Goal: Task Accomplishment & Management: Complete application form

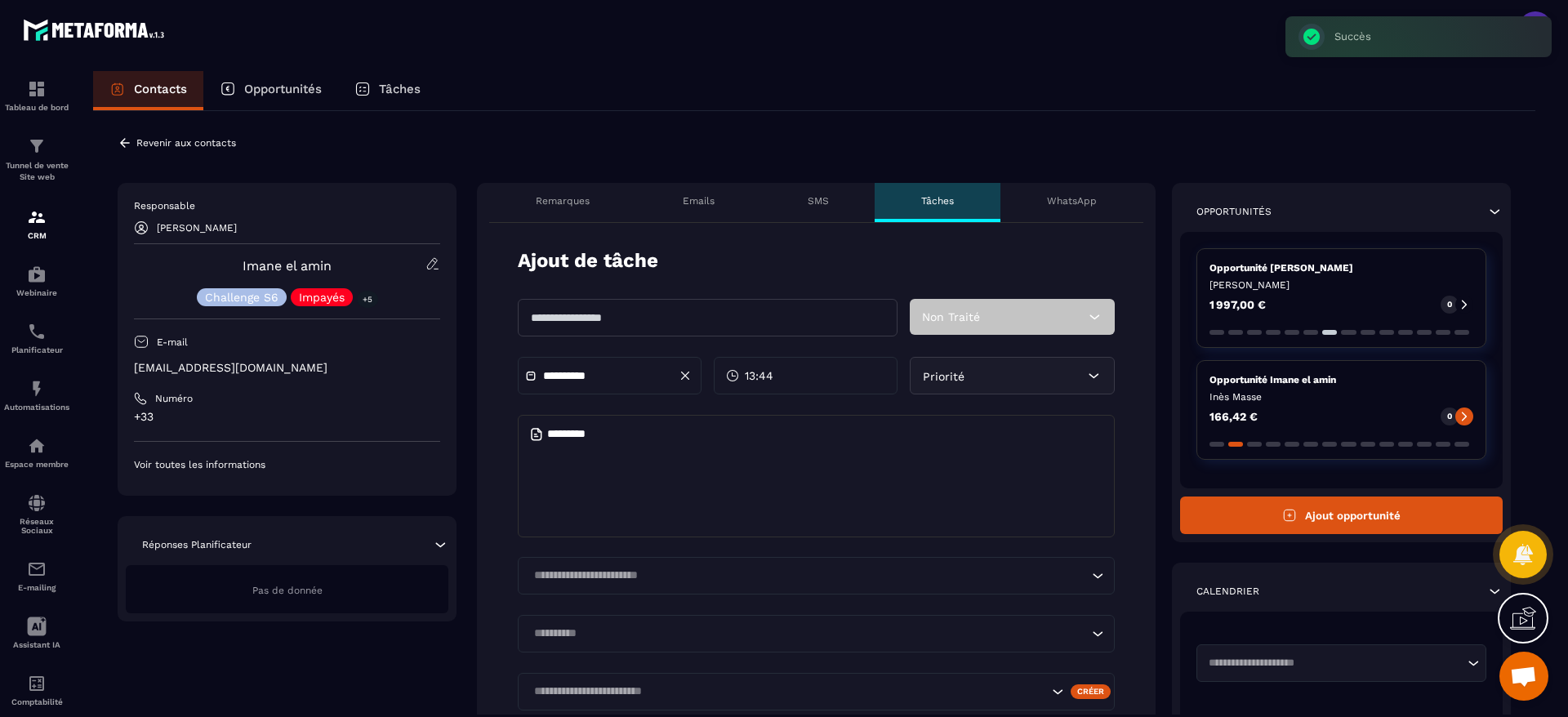
scroll to position [587, 0]
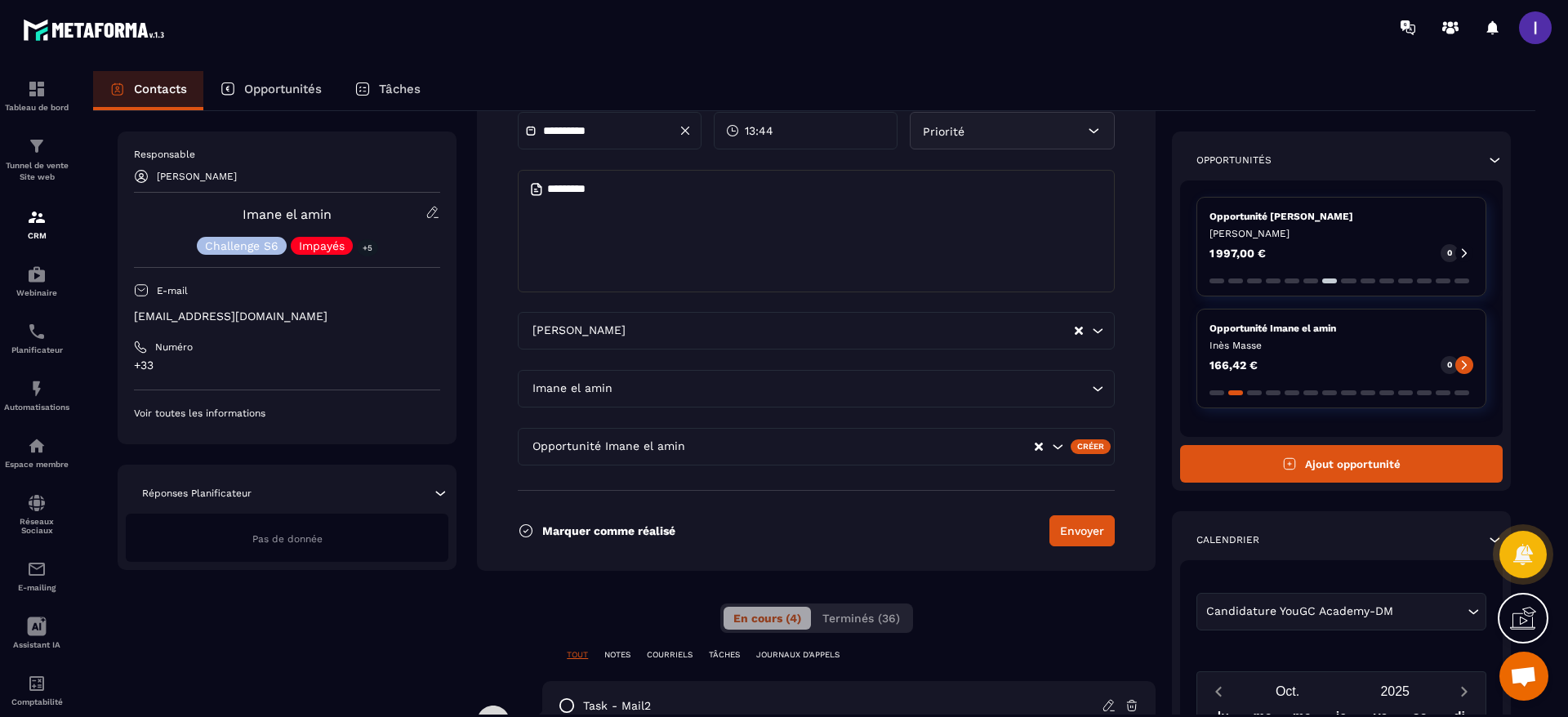
drag, startPoint x: 297, startPoint y: 87, endPoint x: 307, endPoint y: 87, distance: 10.0
click at [297, 87] on p "Opportunités" at bounding box center [282, 89] width 77 height 14
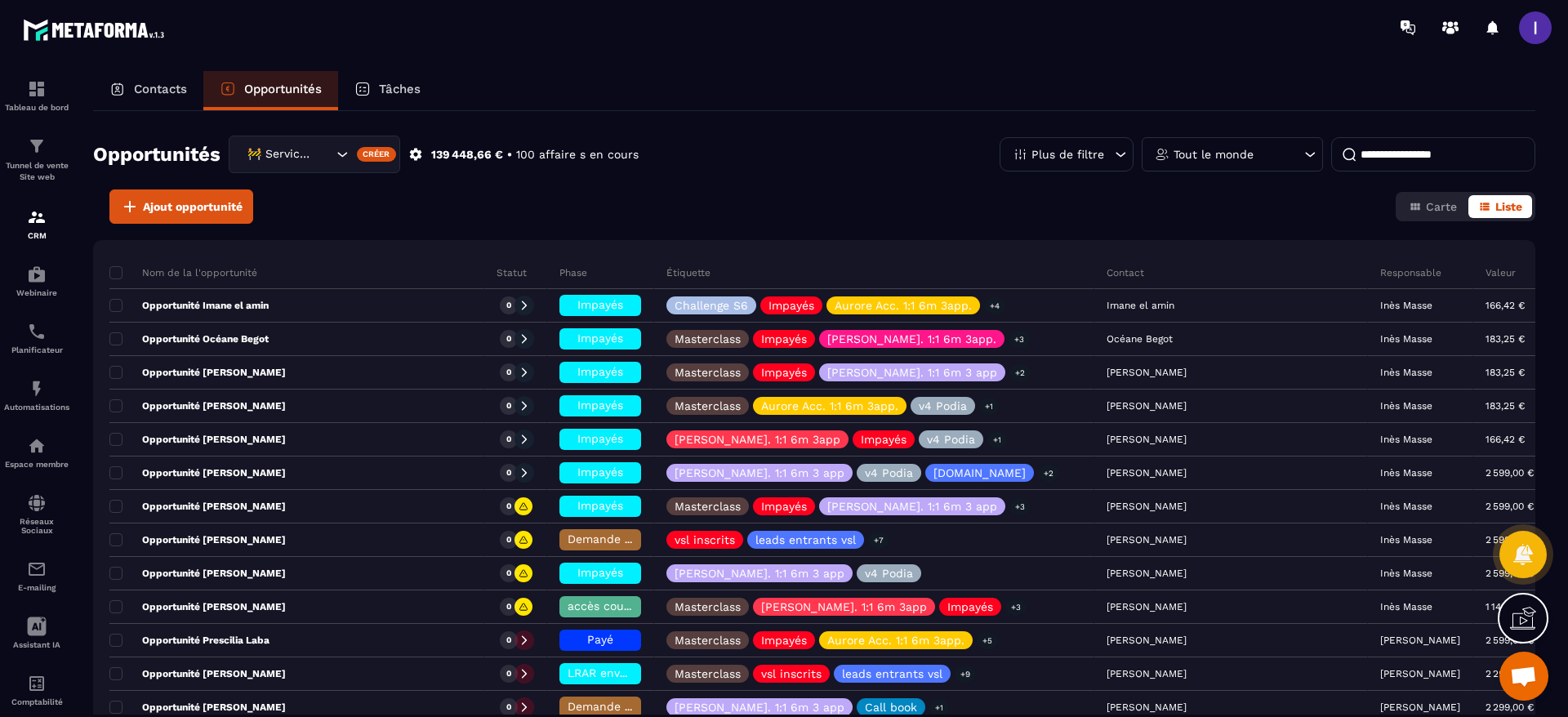
click at [343, 160] on icon "Search for option" at bounding box center [341, 154] width 16 height 16
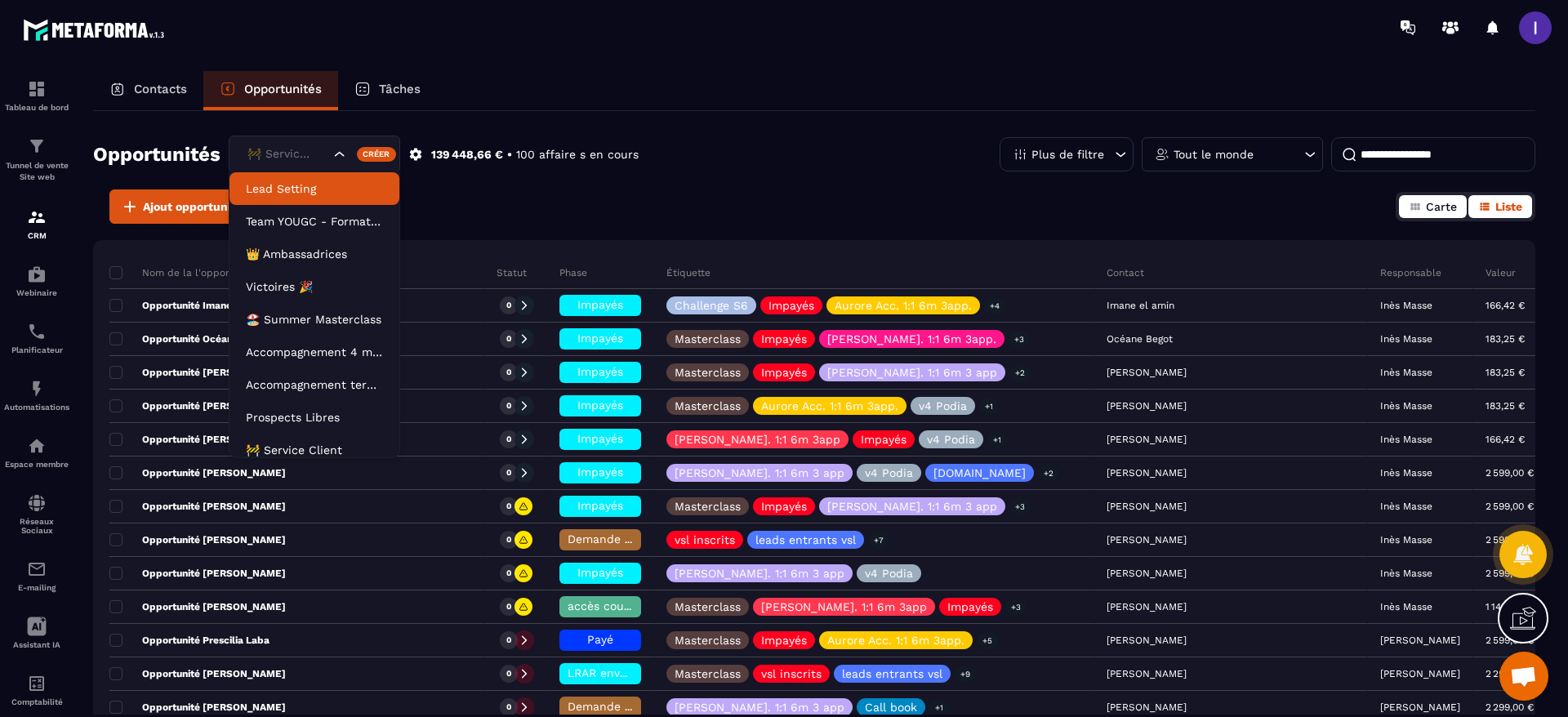
click at [1426, 217] on button "Carte" at bounding box center [1432, 207] width 68 height 23
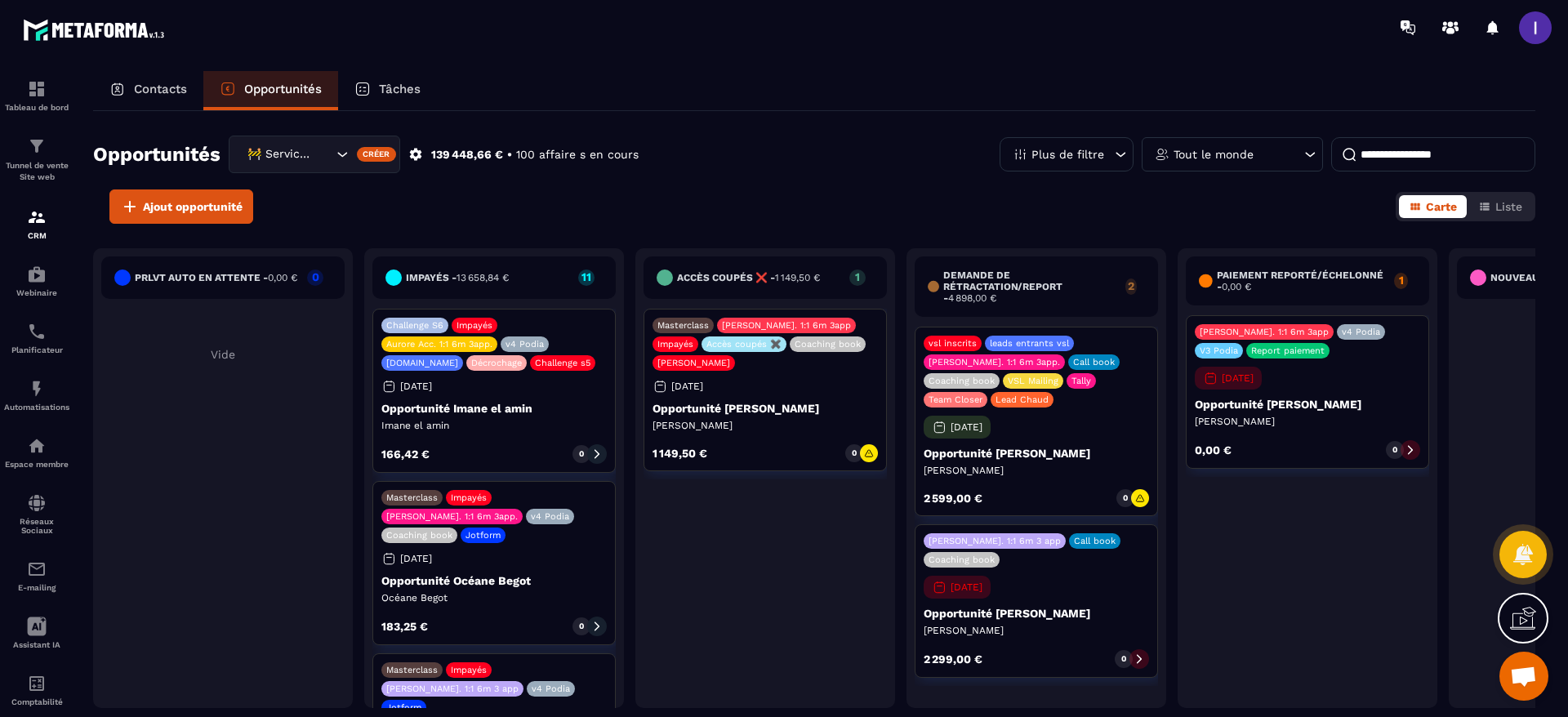
click at [1260, 152] on div "Tout le monde" at bounding box center [1232, 154] width 181 height 34
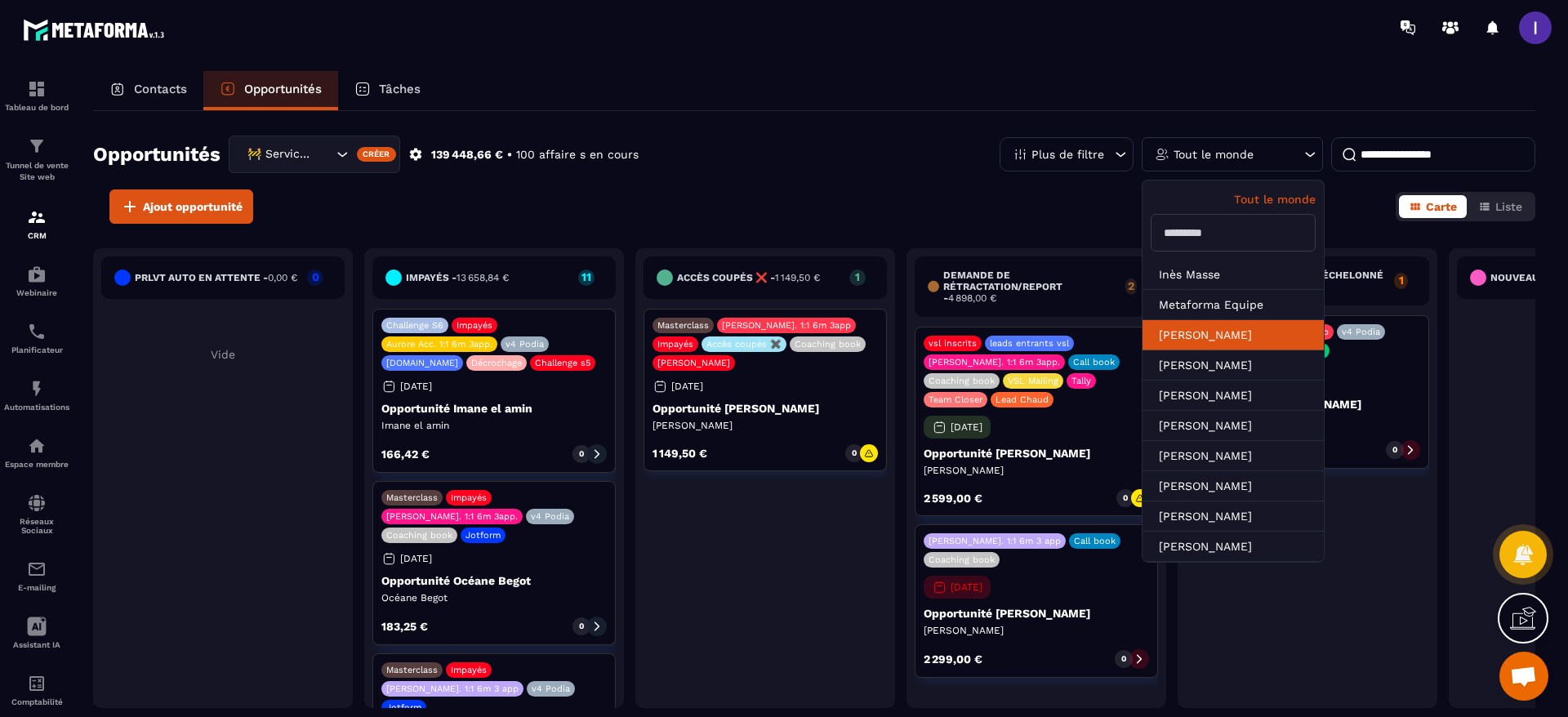
click at [1223, 344] on li "[PERSON_NAME]" at bounding box center [1233, 336] width 181 height 31
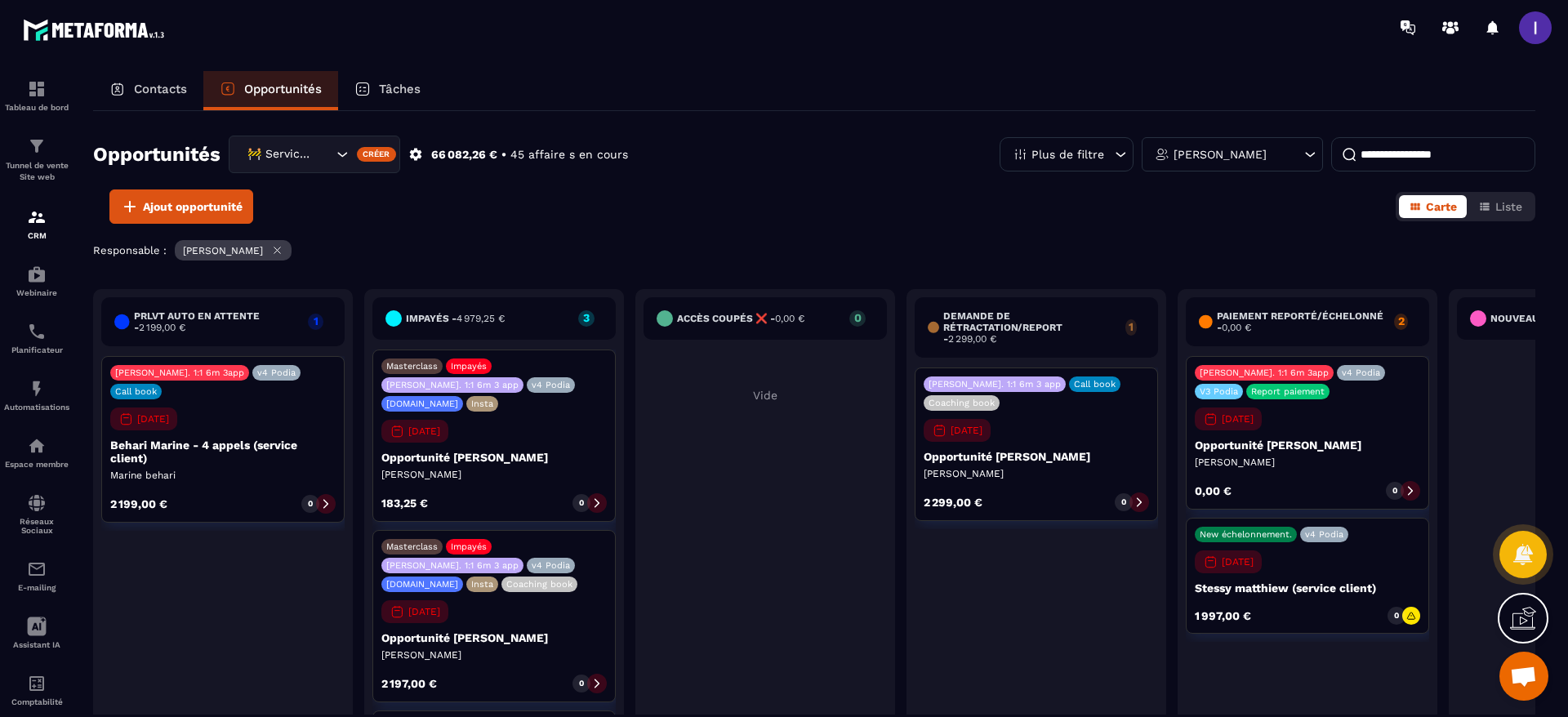
scroll to position [159, 0]
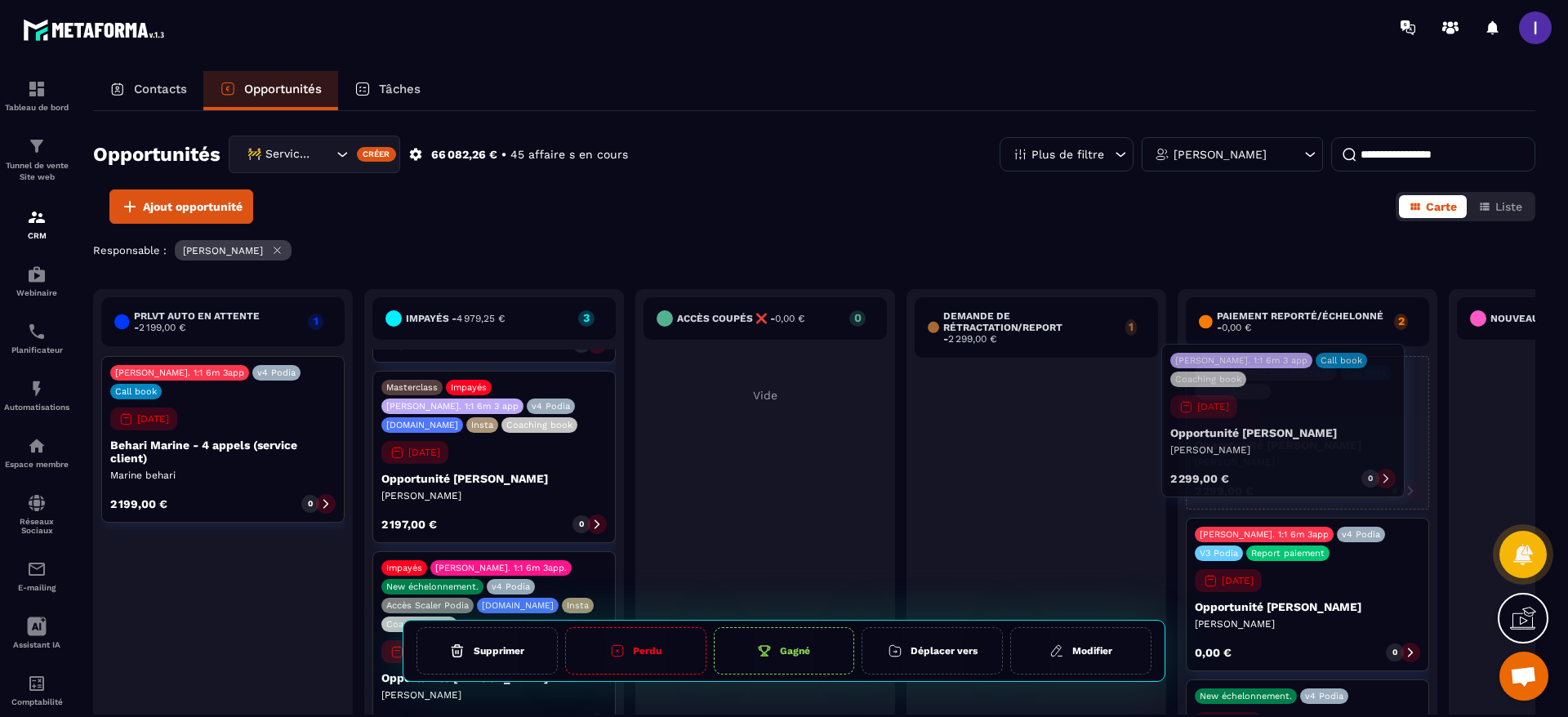
drag, startPoint x: 1045, startPoint y: 433, endPoint x: 1291, endPoint y: 409, distance: 247.2
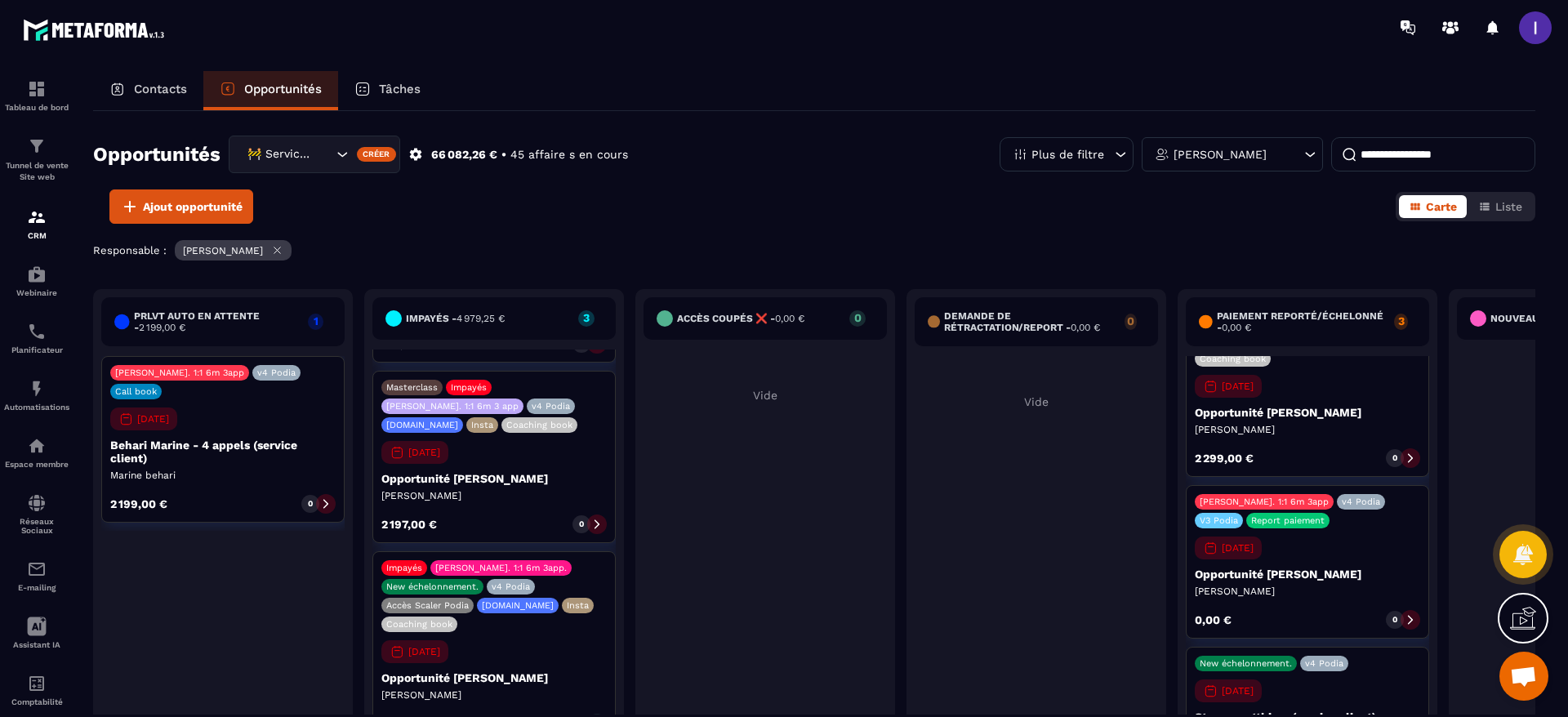
scroll to position [47, 0]
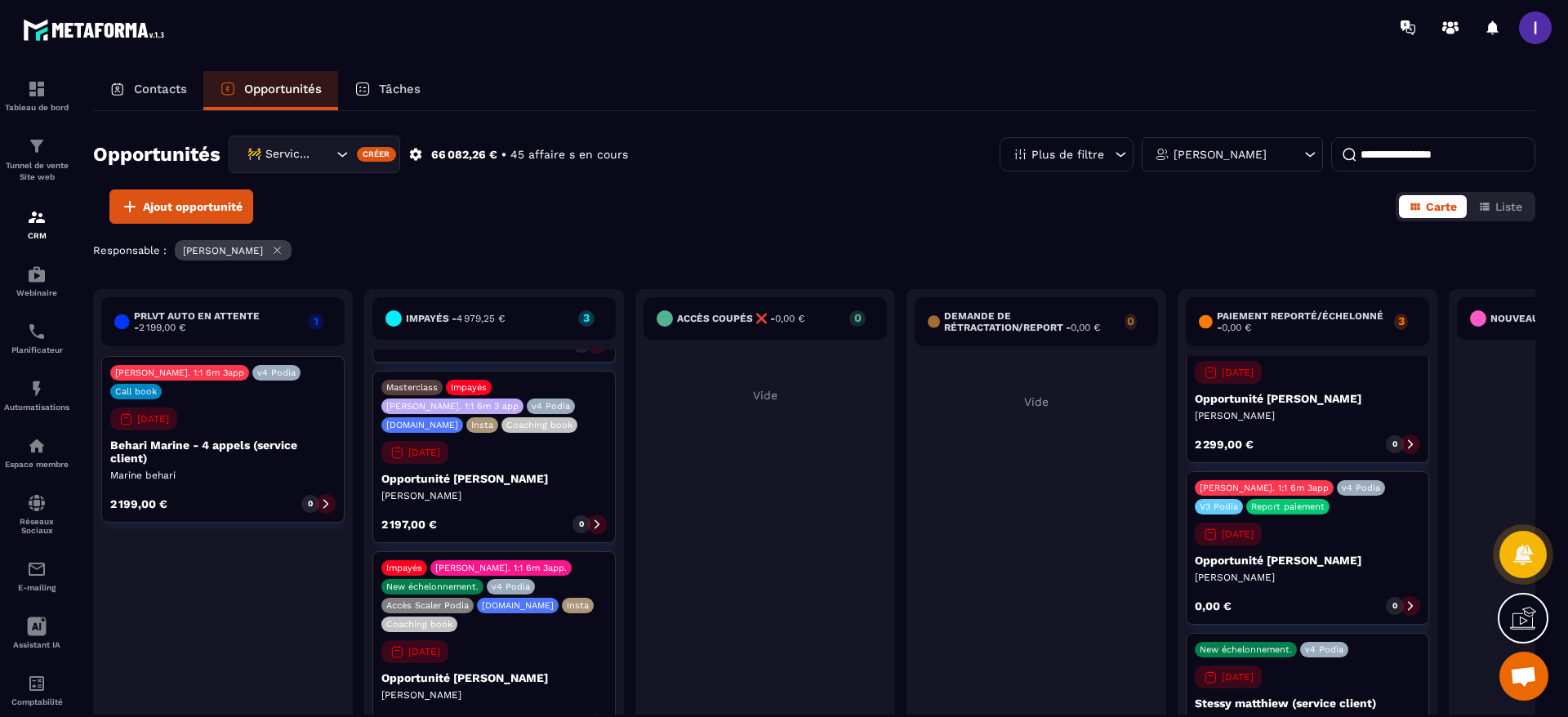
click at [961, 564] on div "Demande de rétractation/report - 0,00 € 0 Vide" at bounding box center [1036, 519] width 259 height 460
click at [228, 195] on button "Ajout opportunité" at bounding box center [181, 207] width 144 height 34
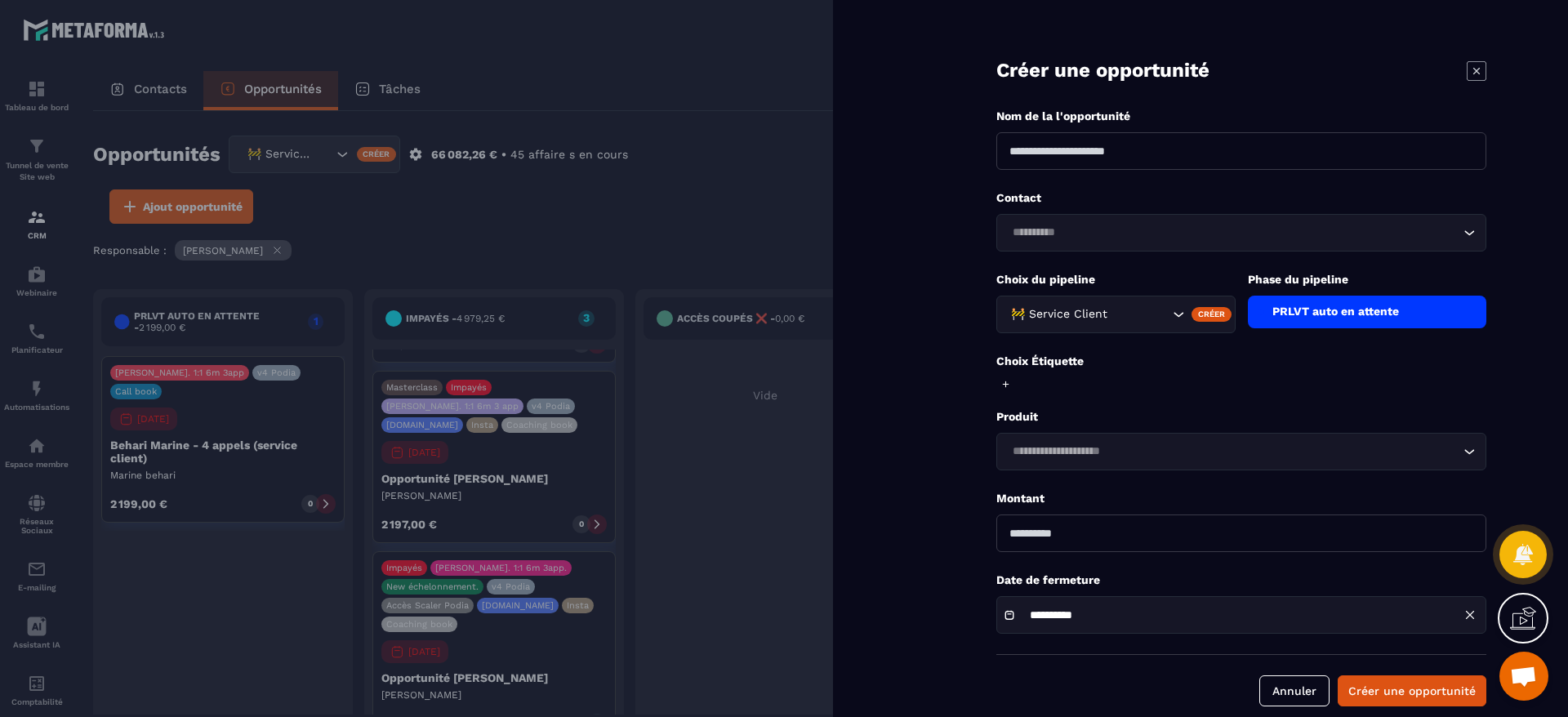
click at [1124, 154] on input at bounding box center [1241, 151] width 490 height 37
type input "**********"
click at [1110, 233] on input "Search for option" at bounding box center [1232, 233] width 452 height 18
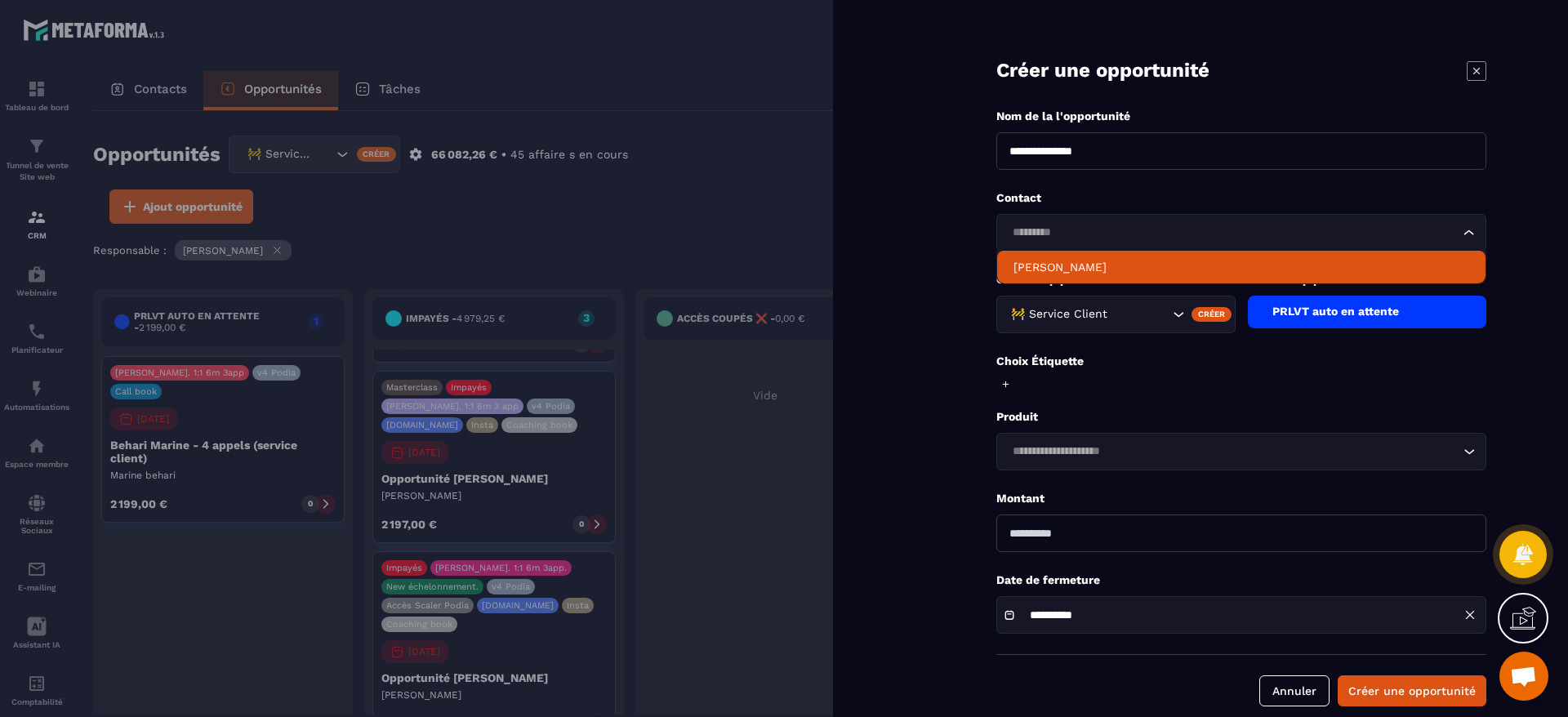
click at [1108, 267] on p "[PERSON_NAME]" at bounding box center [1241, 266] width 456 height 16
type input "*********"
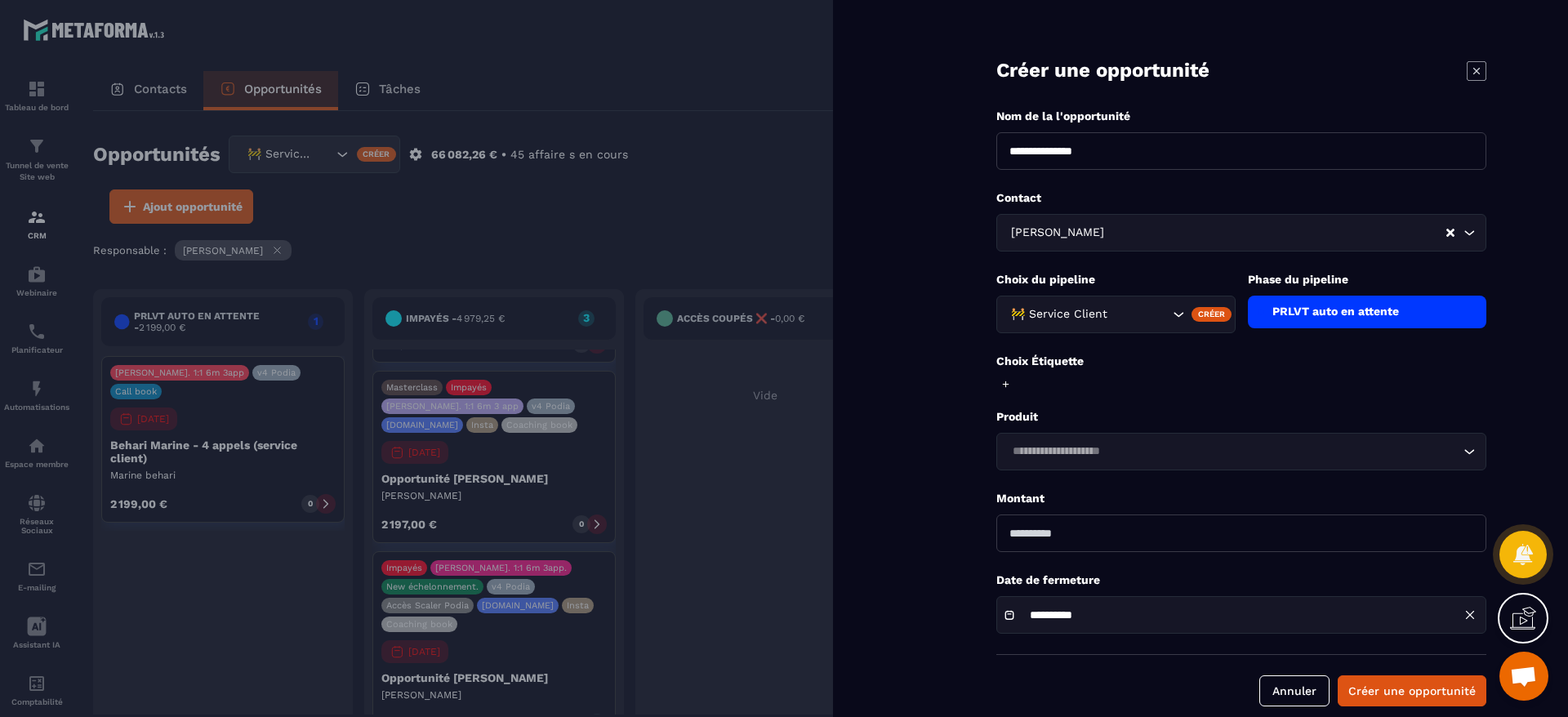
click at [1005, 388] on icon at bounding box center [1005, 383] width 10 height 10
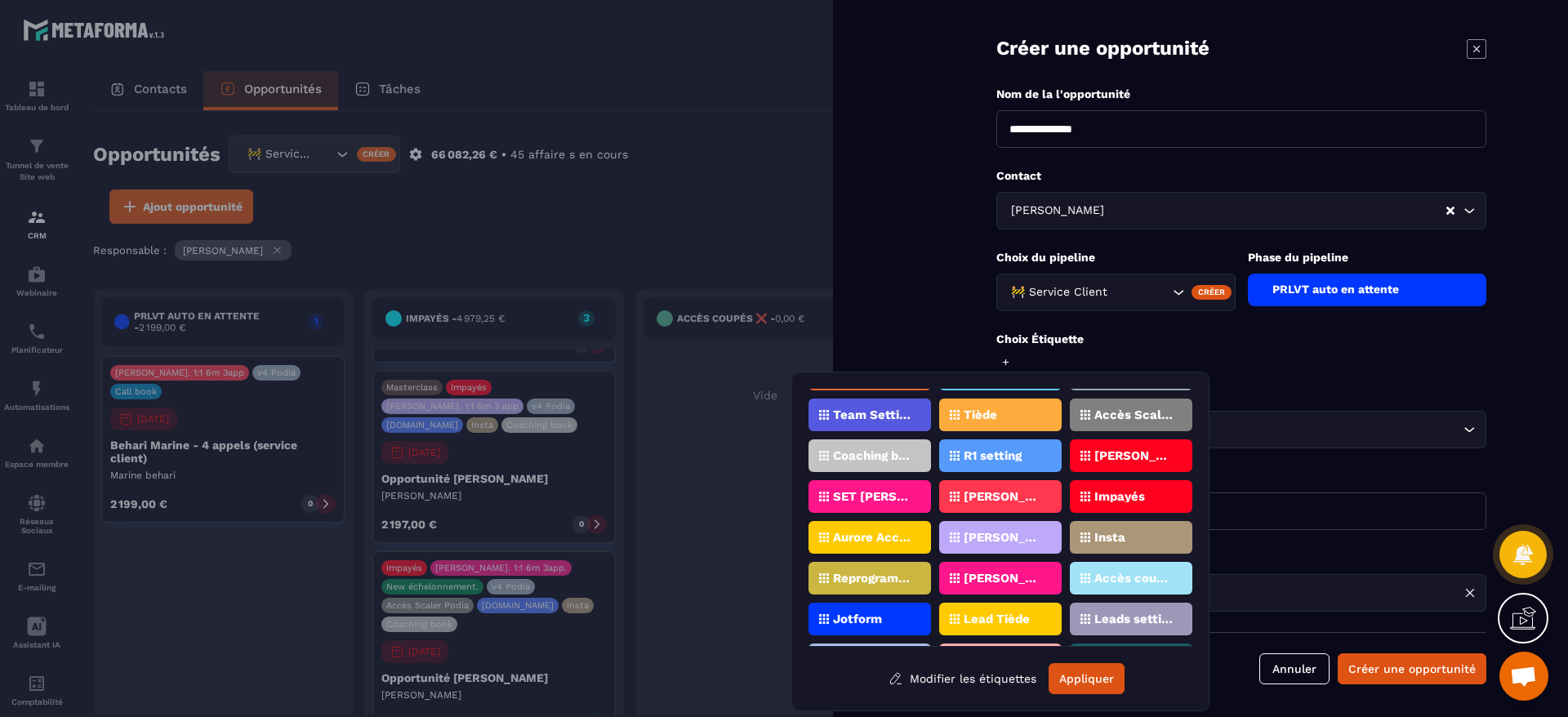
scroll to position [245, 0]
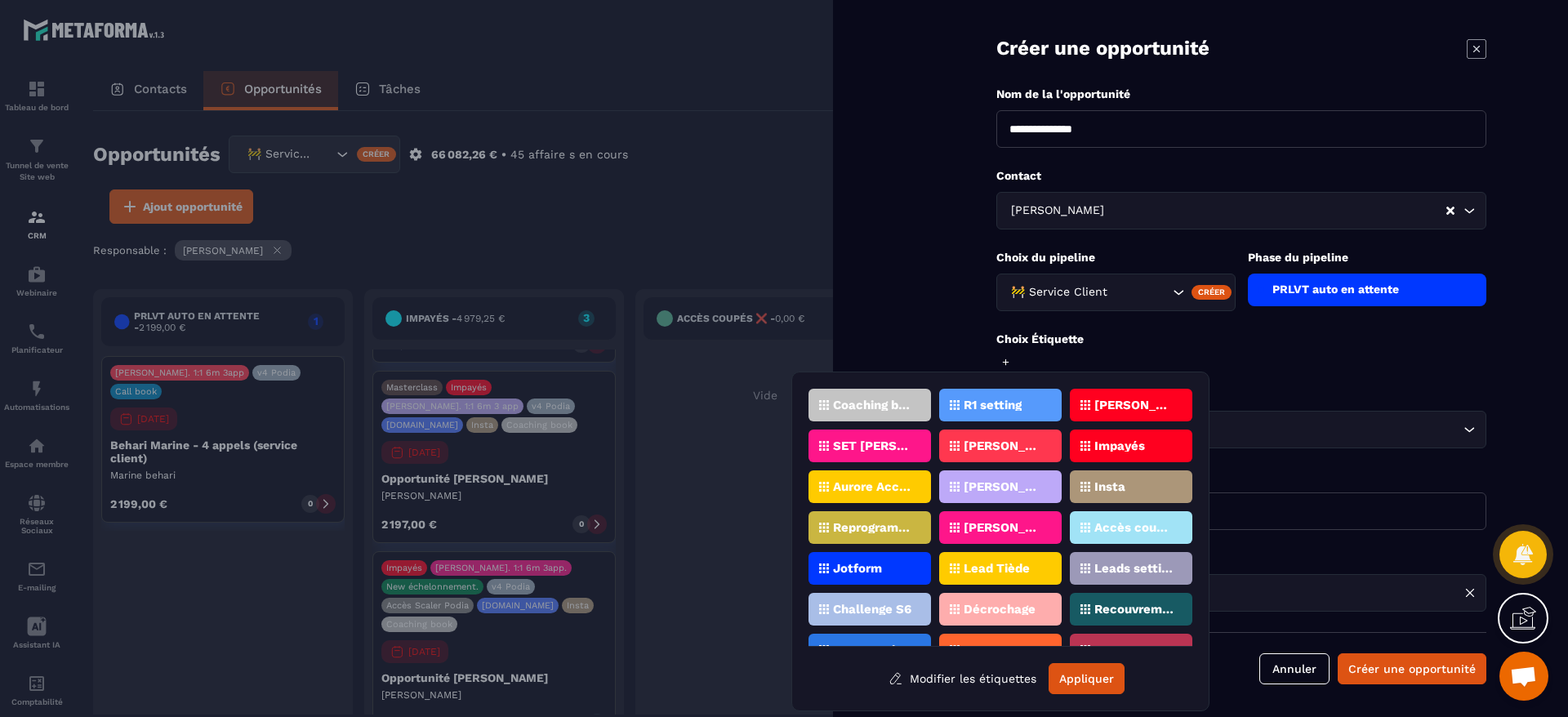
click at [1133, 440] on p "Impayés" at bounding box center [1119, 445] width 51 height 11
click at [1271, 466] on form "**********" at bounding box center [1241, 347] width 653 height 739
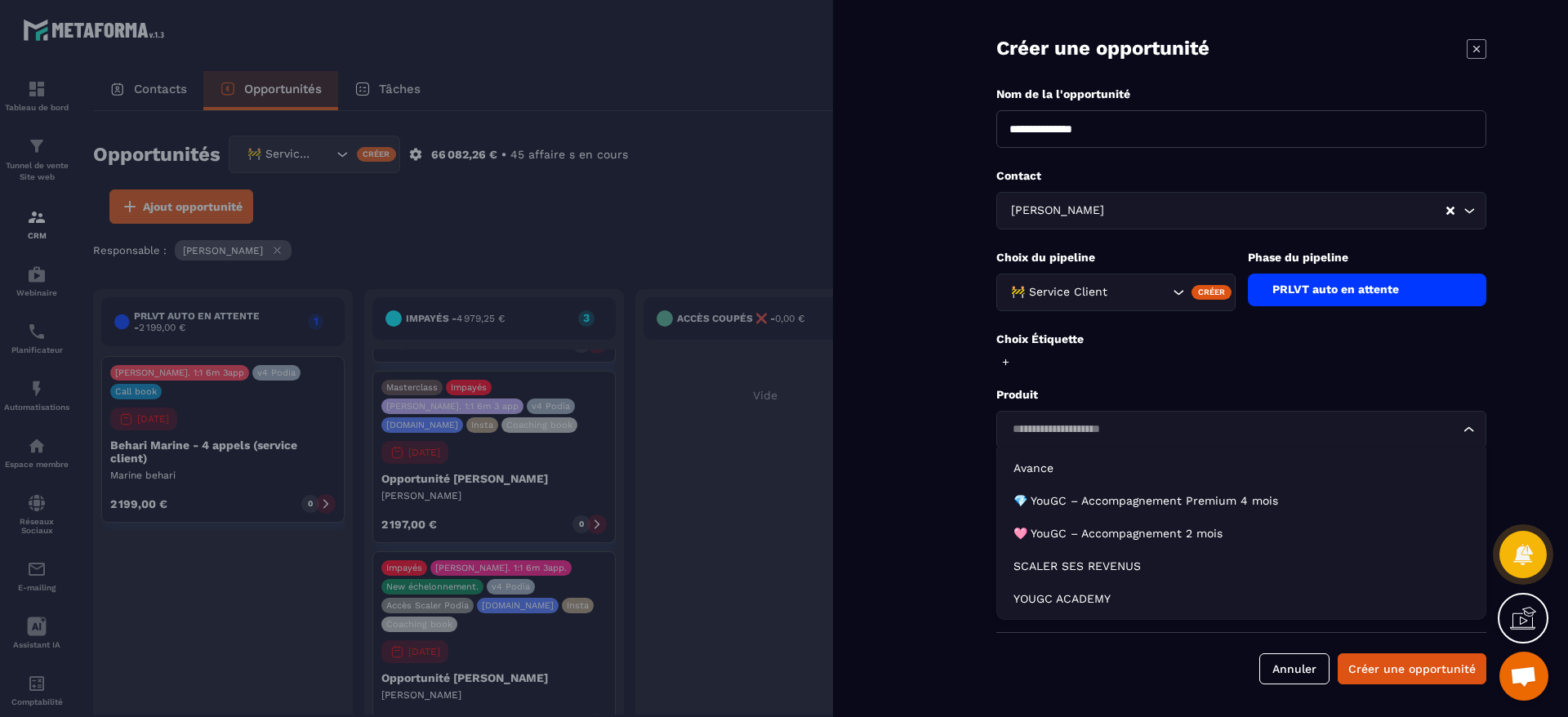
click at [1086, 428] on input "Search for option" at bounding box center [1232, 429] width 452 height 18
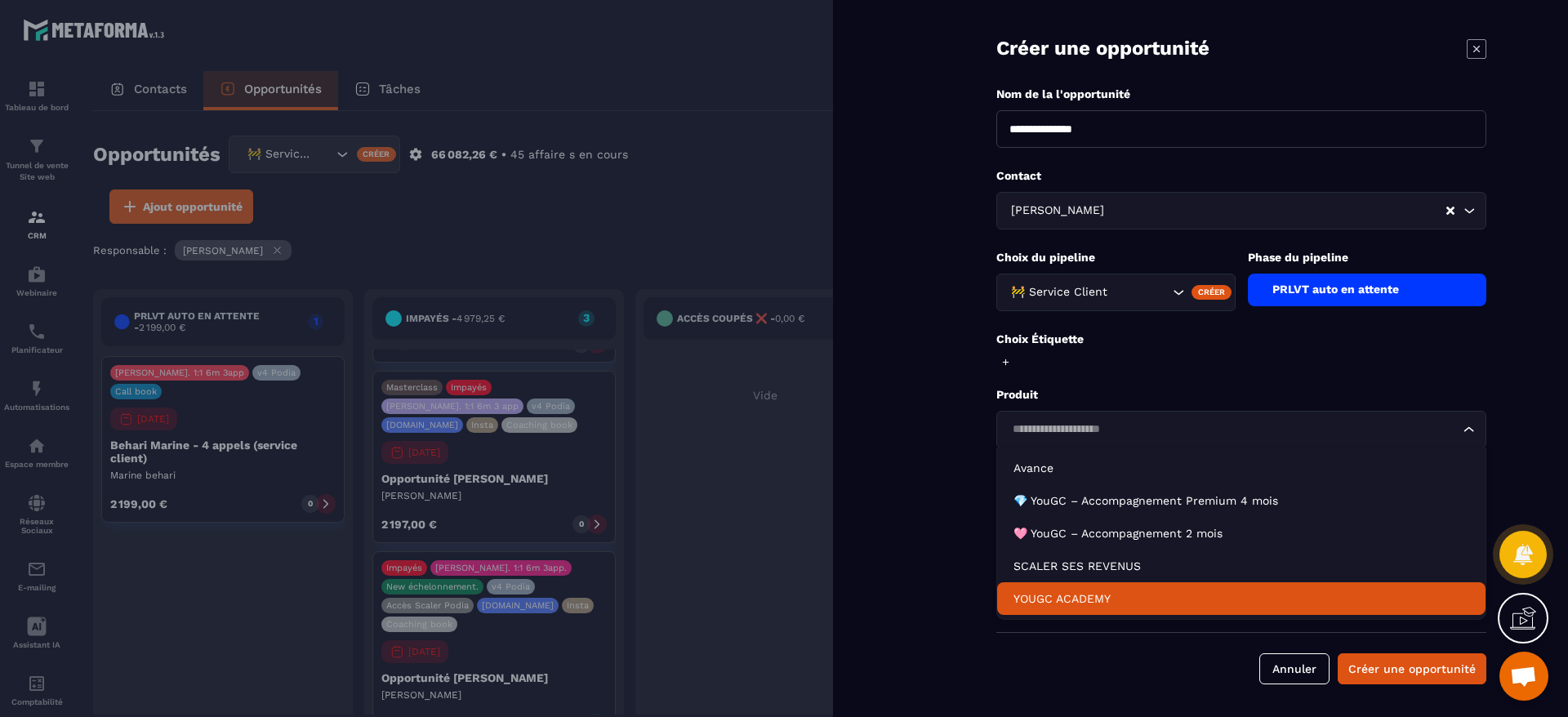
click at [1045, 595] on p "YOUGC ACADEMY" at bounding box center [1241, 598] width 456 height 16
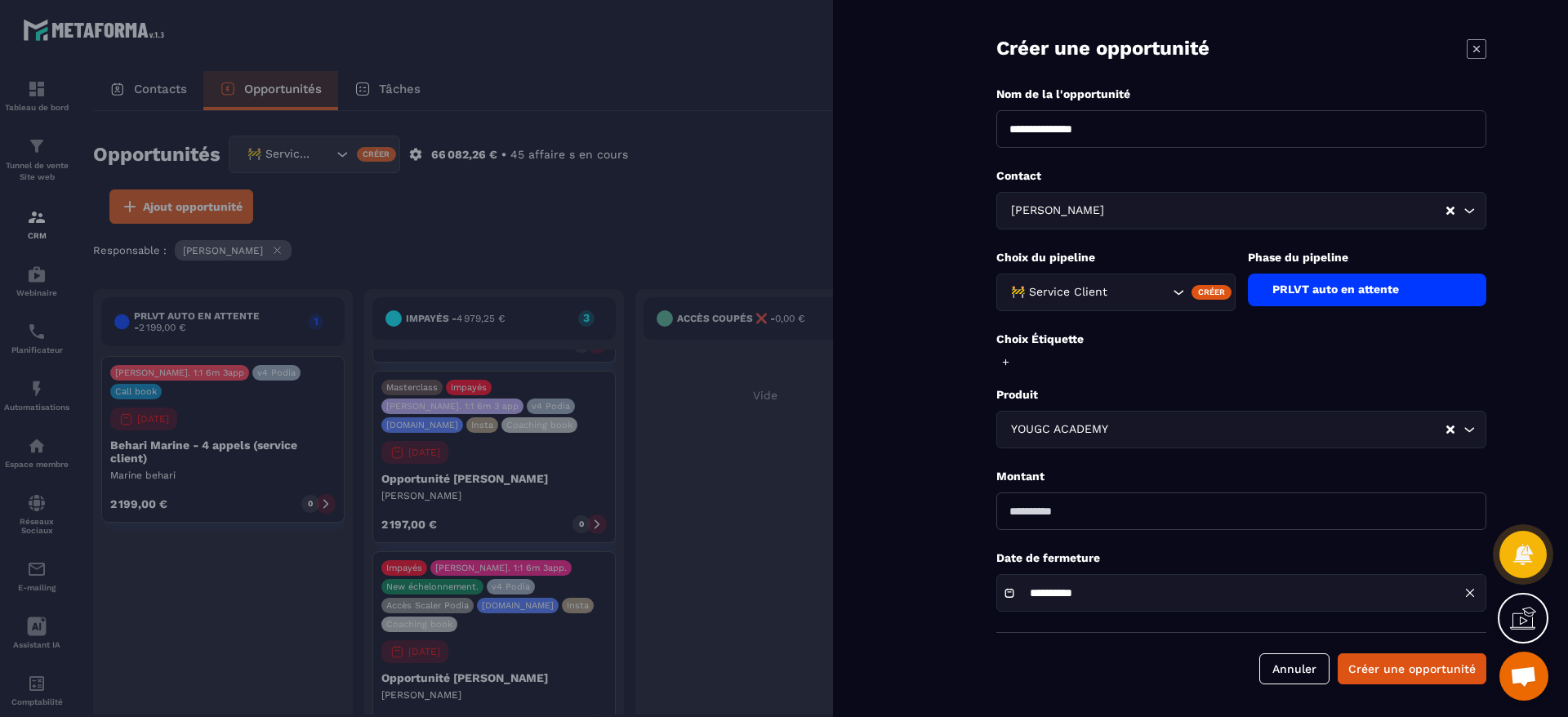
drag, startPoint x: 1072, startPoint y: 508, endPoint x: 467, endPoint y: 530, distance: 605.4
click at [622, 552] on div "**********" at bounding box center [784, 358] width 1568 height 717
type input "***"
type input "******"
click at [1144, 598] on input "**********" at bounding box center [1083, 592] width 122 height 12
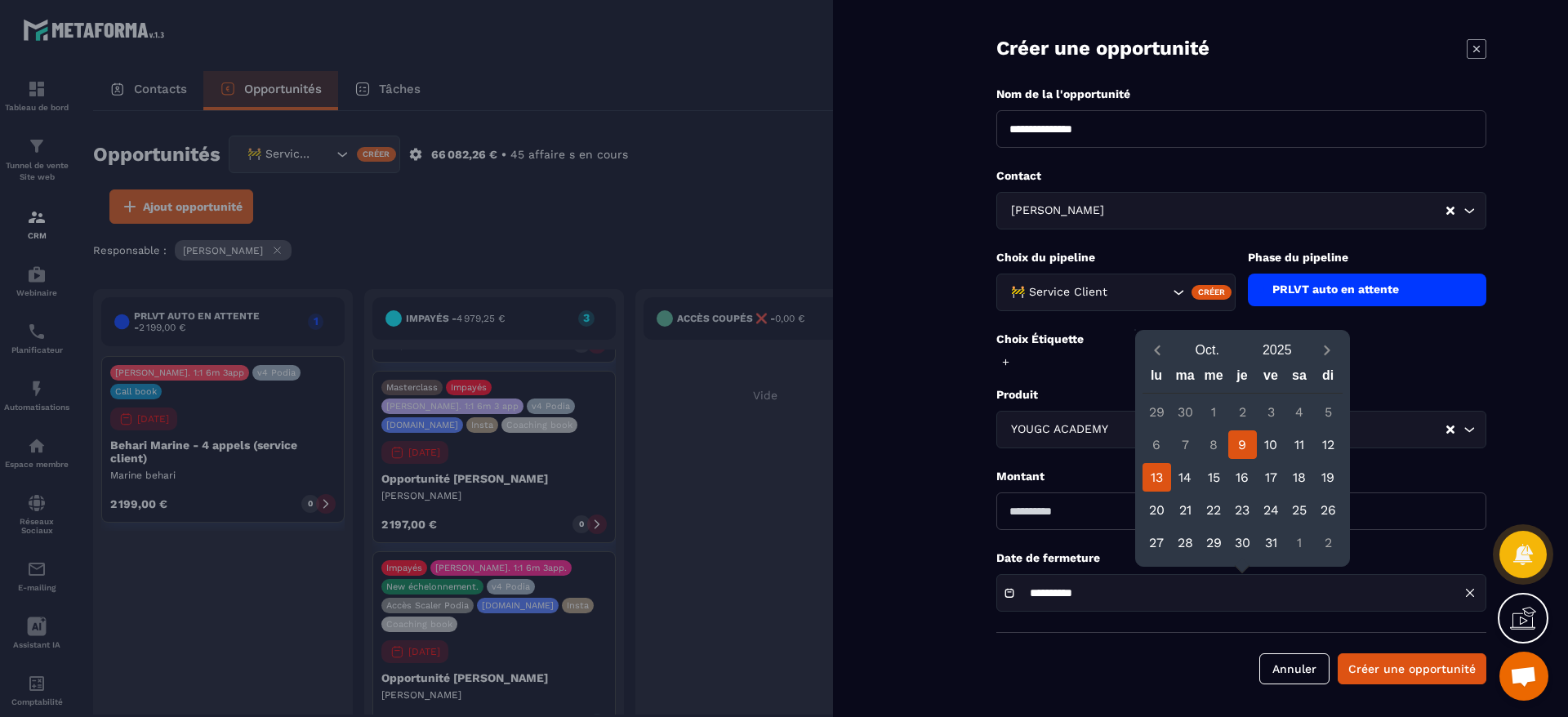
click at [1155, 481] on div "13" at bounding box center [1157, 477] width 29 height 29
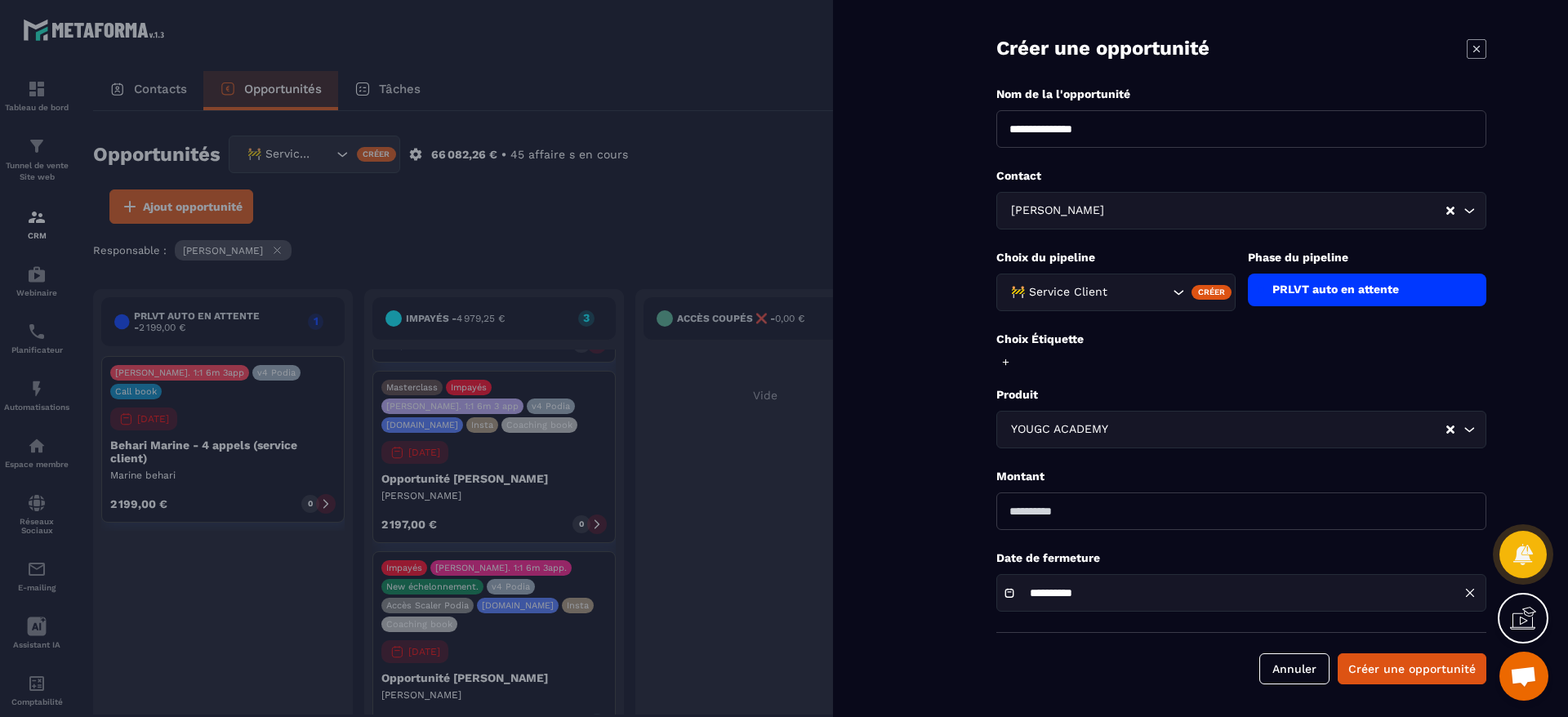
click at [1032, 597] on input "**********" at bounding box center [1083, 592] width 122 height 12
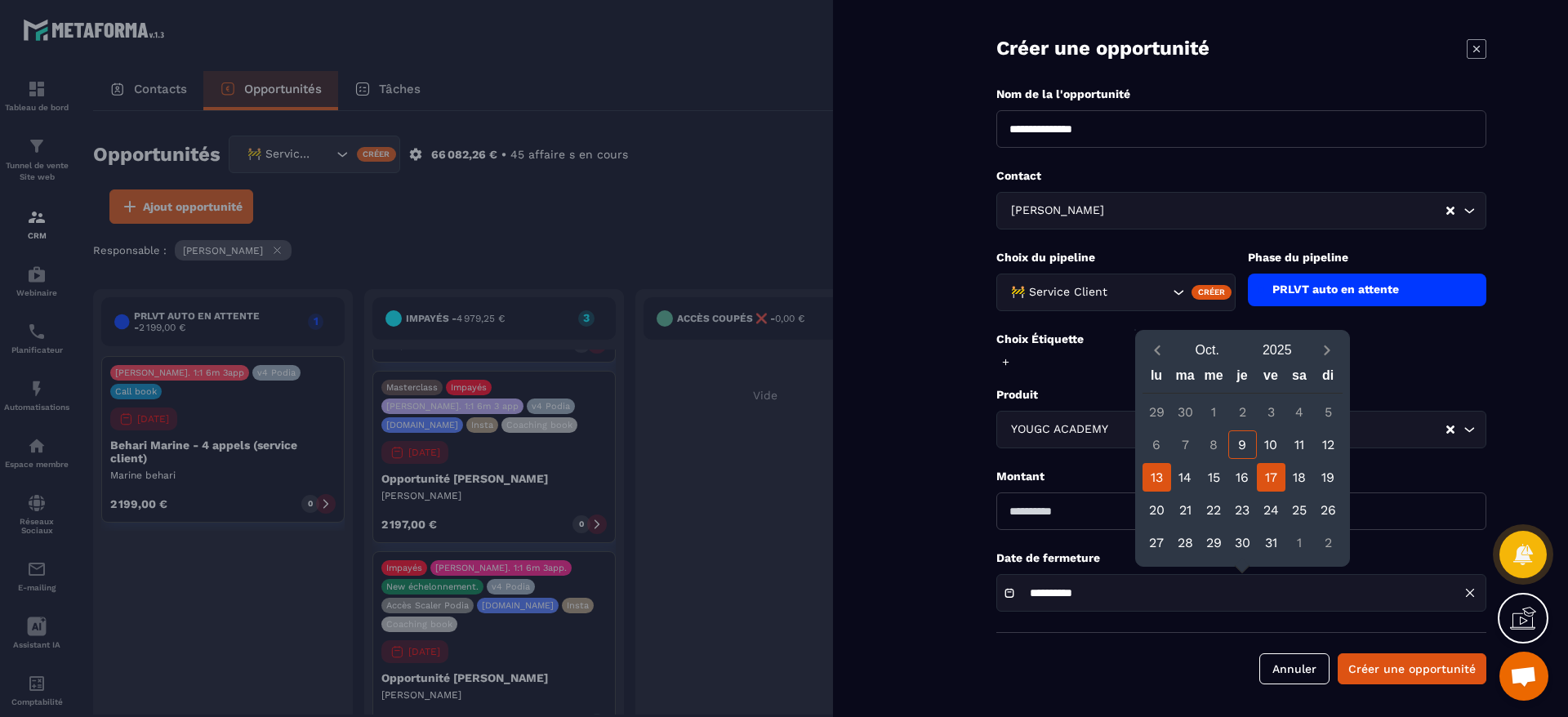
click at [1258, 472] on div "17" at bounding box center [1270, 477] width 29 height 29
type input "**********"
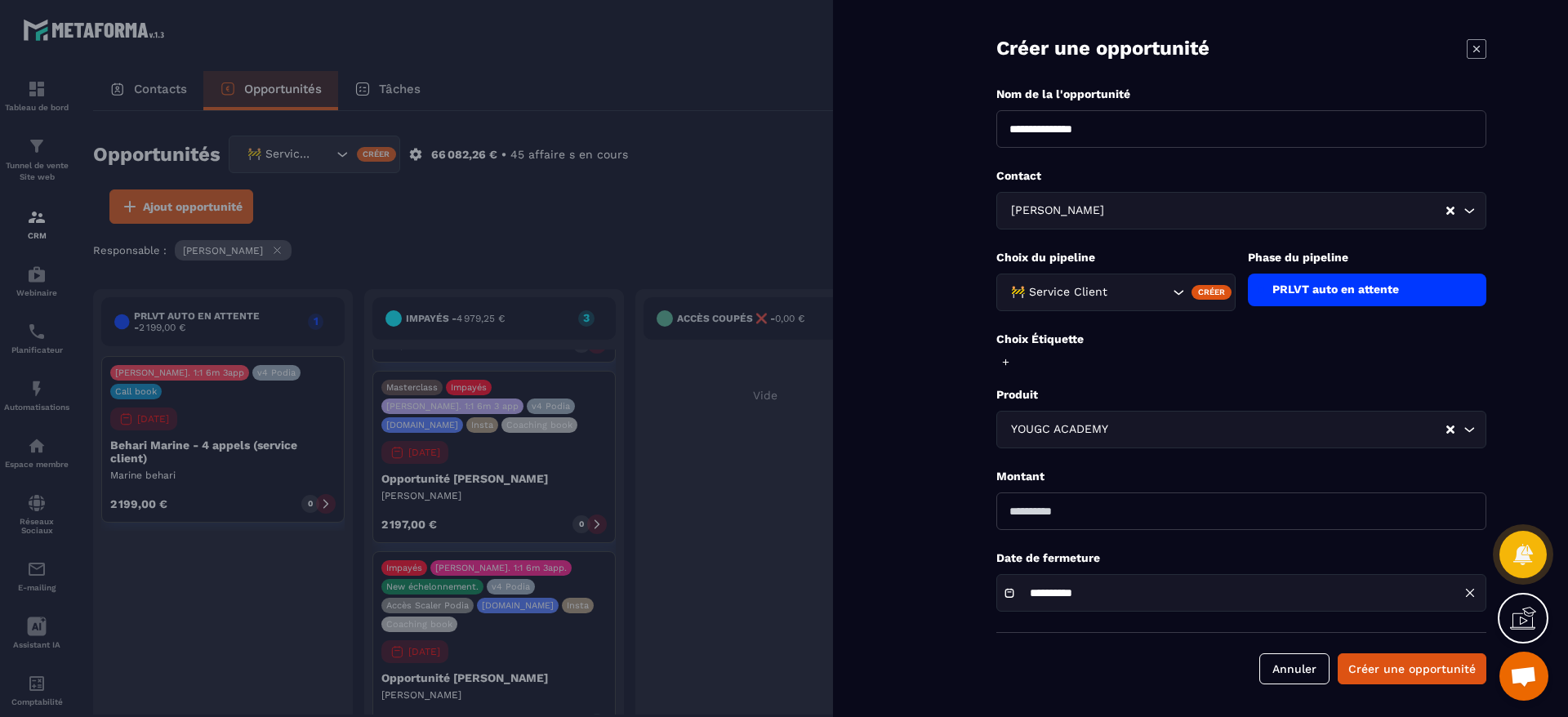
click at [1371, 280] on div "PRLVT auto en attente" at bounding box center [1367, 290] width 239 height 32
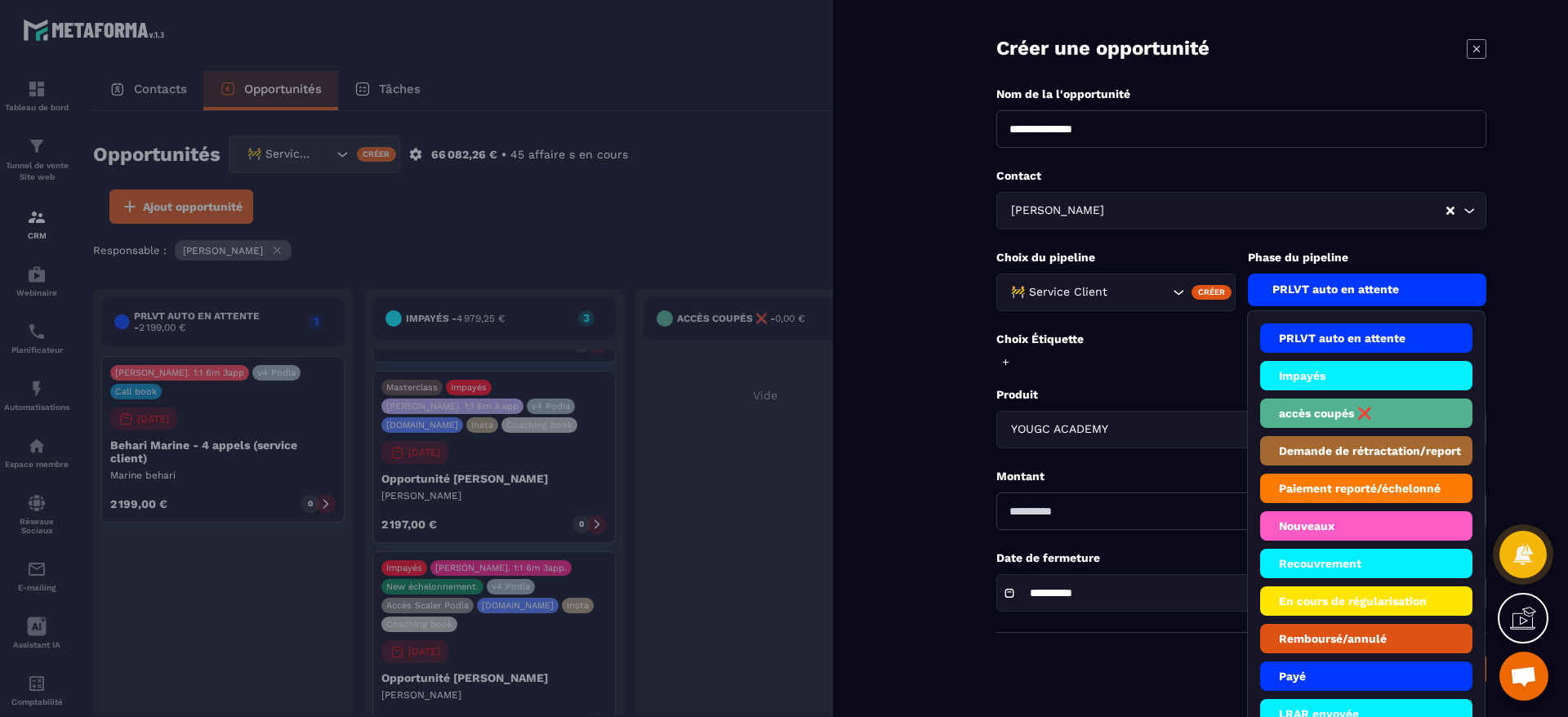
click at [1302, 379] on li "Impayés" at bounding box center [1366, 375] width 213 height 30
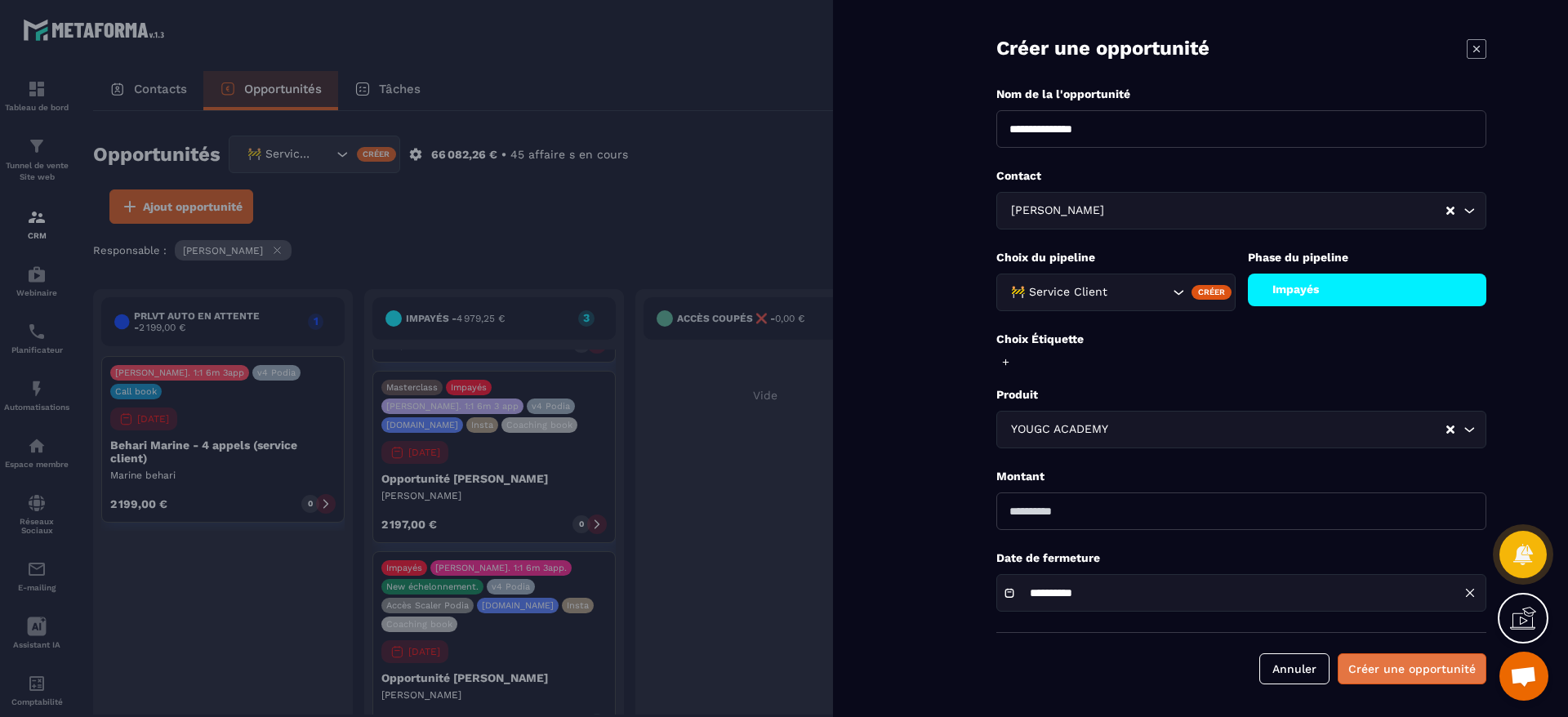
click at [1369, 668] on button "Créer une opportunité" at bounding box center [1412, 668] width 149 height 31
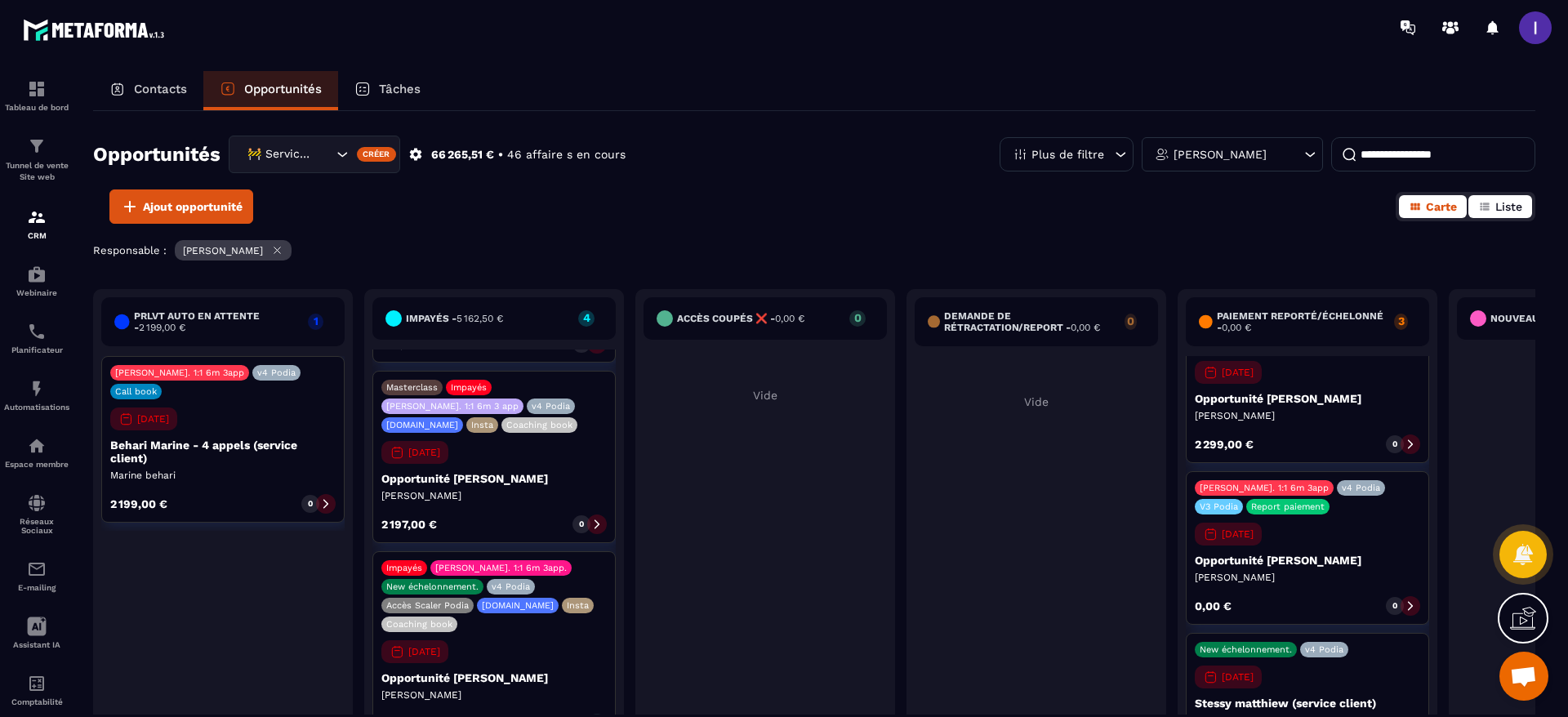
click at [1496, 204] on span "Liste" at bounding box center [1508, 207] width 27 height 13
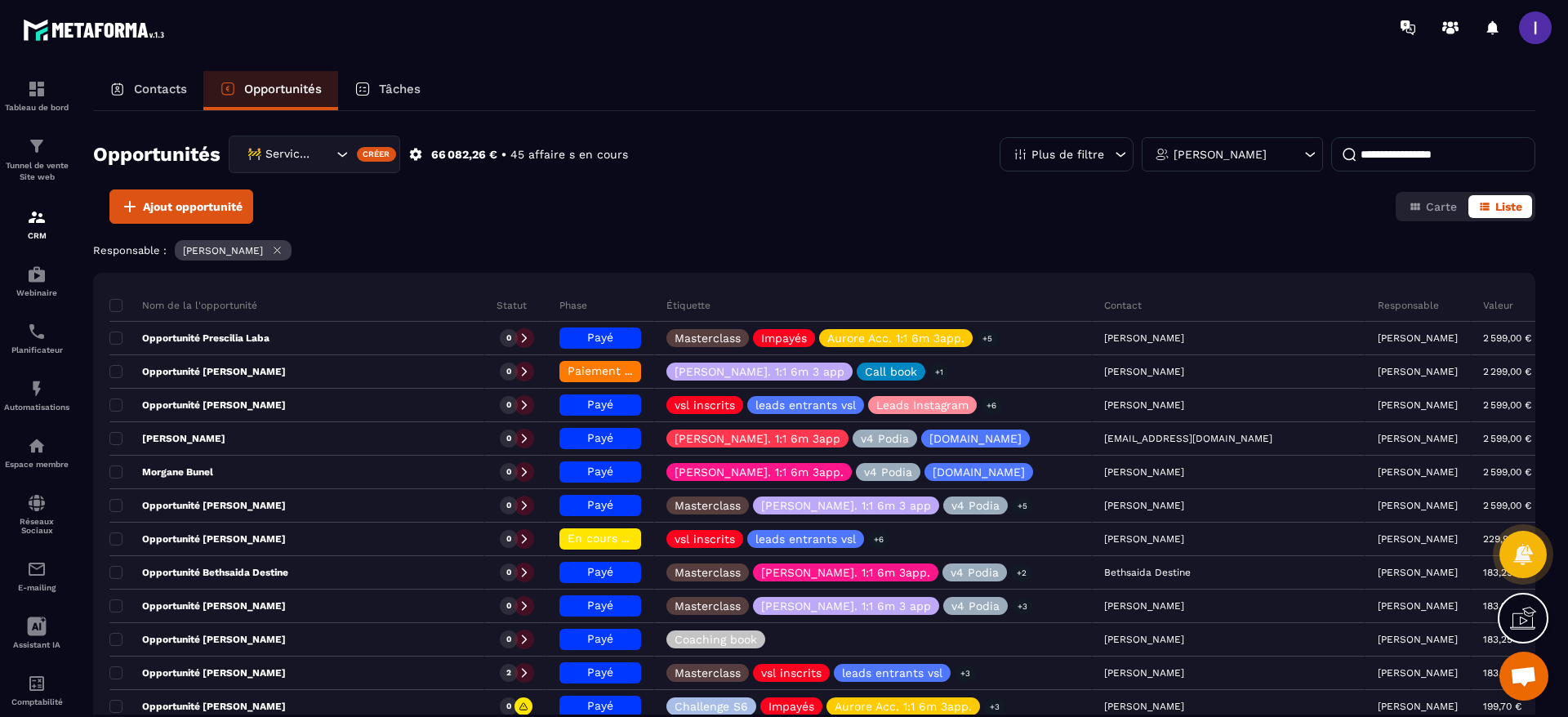
click at [1238, 152] on p "[PERSON_NAME]" at bounding box center [1220, 154] width 93 height 11
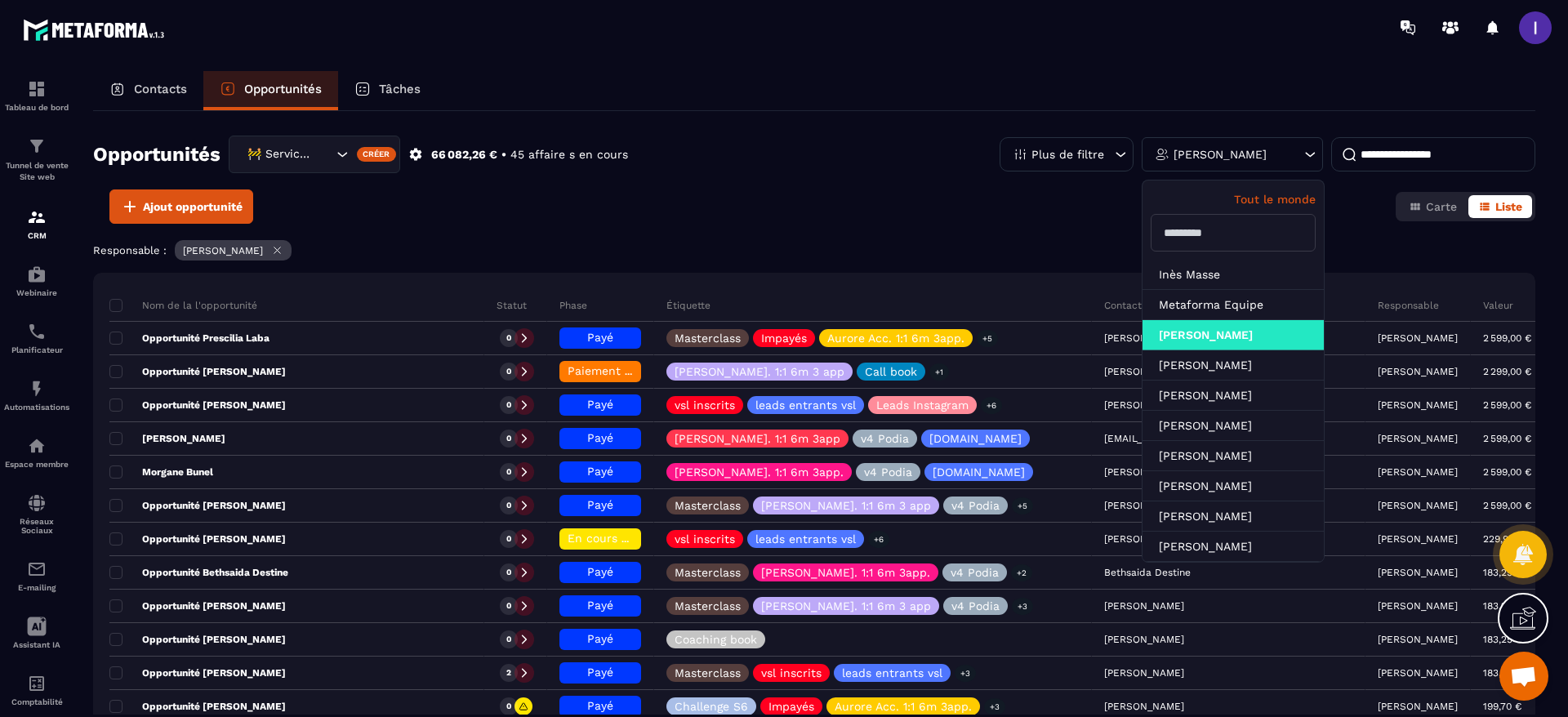
click at [283, 244] on icon at bounding box center [277, 250] width 12 height 12
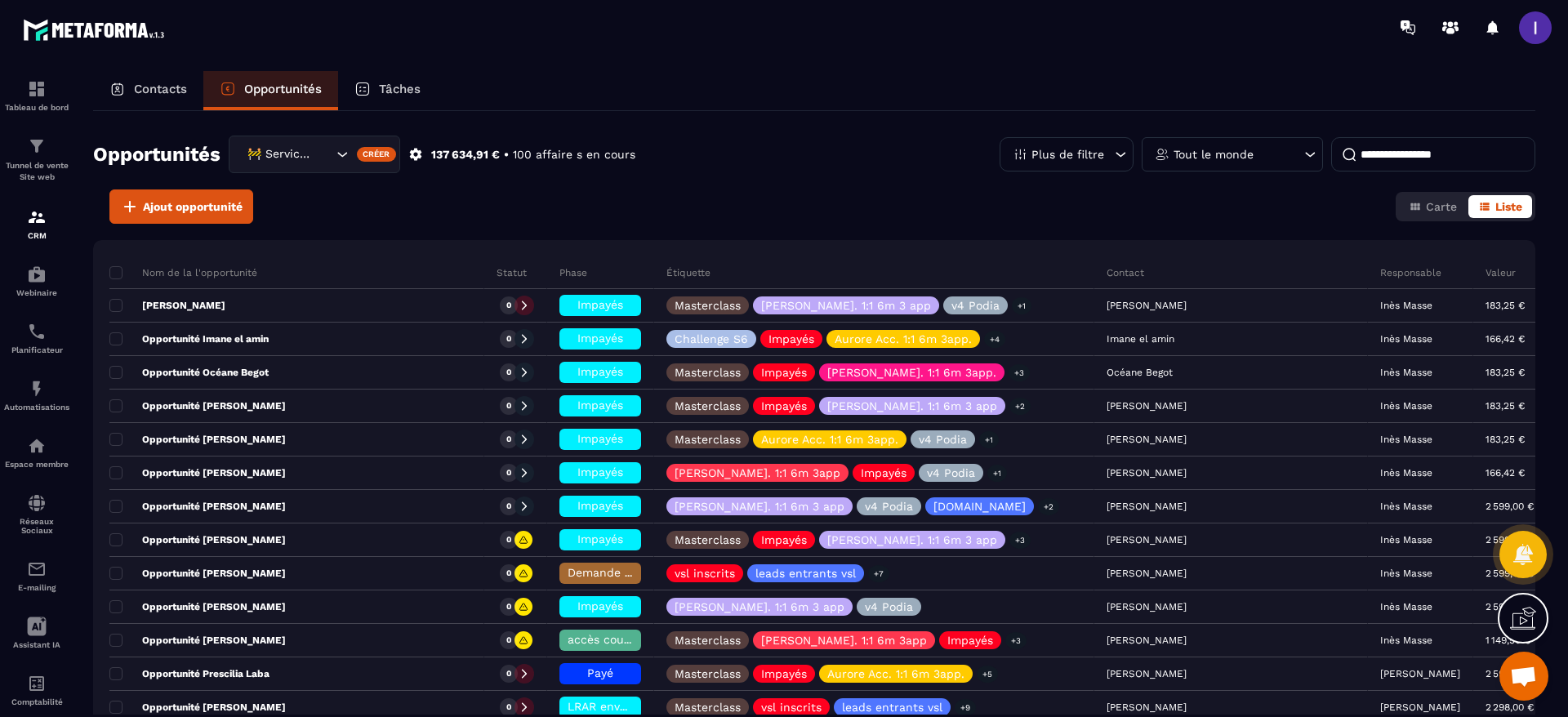
click at [1237, 160] on div "Tout le monde" at bounding box center [1232, 154] width 181 height 34
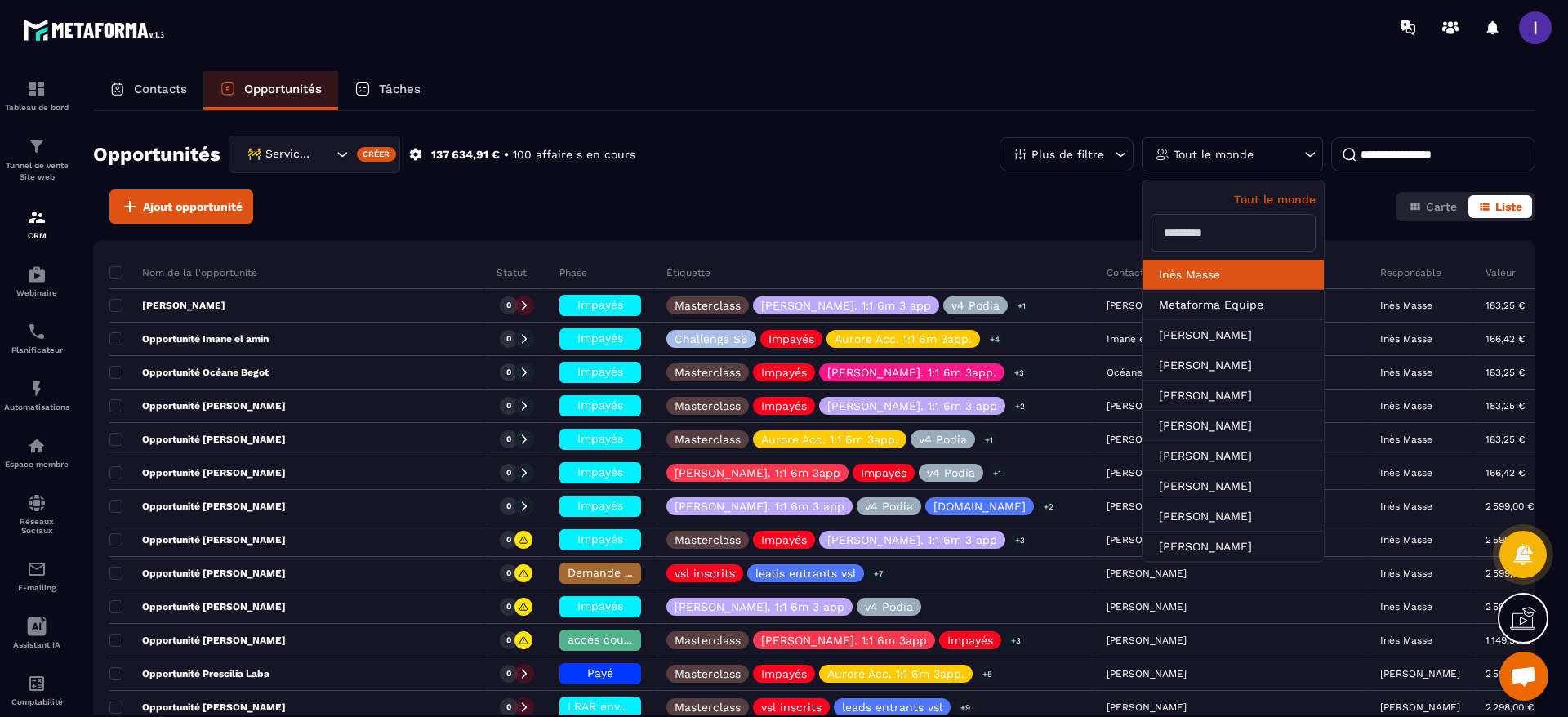
click at [1206, 278] on li "Inès Masse" at bounding box center [1233, 275] width 181 height 31
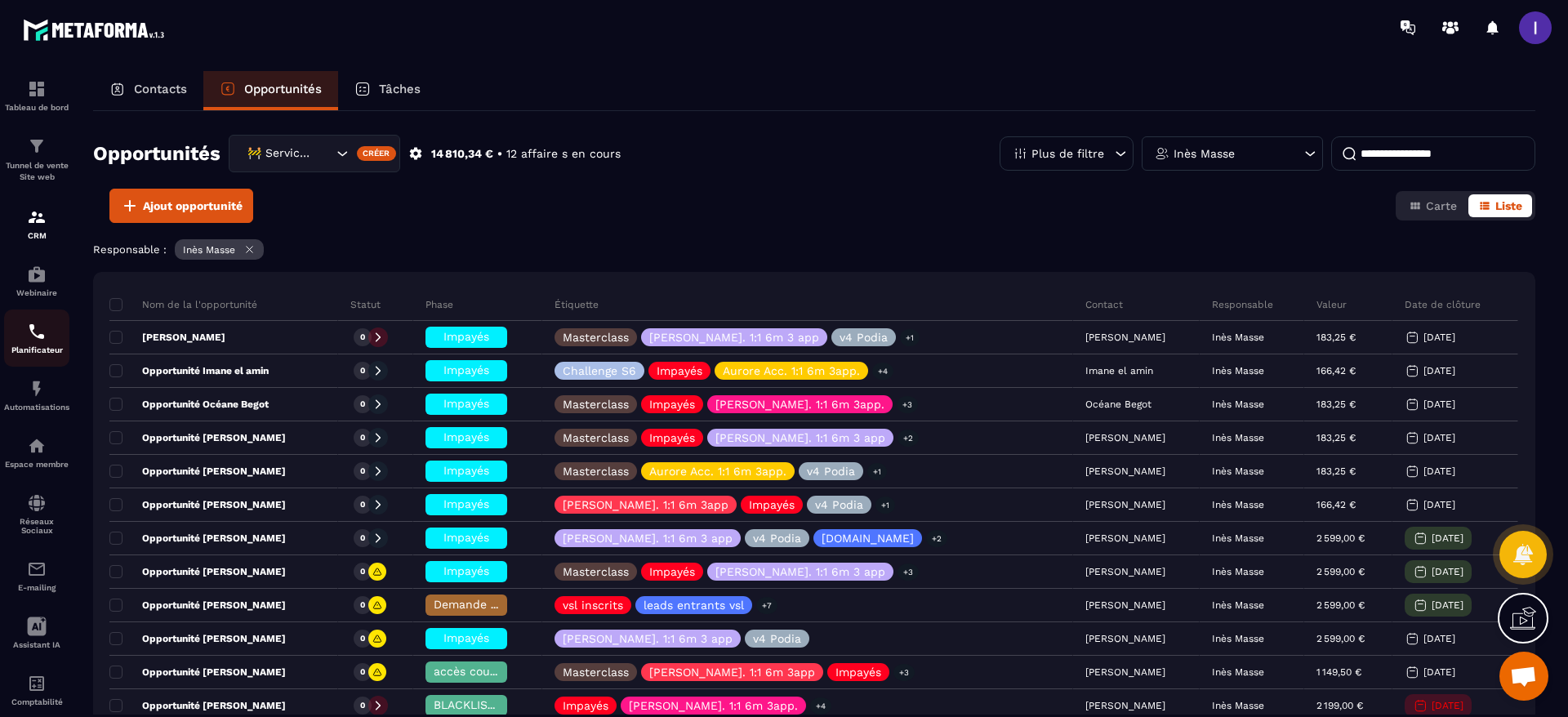
scroll to position [0, 0]
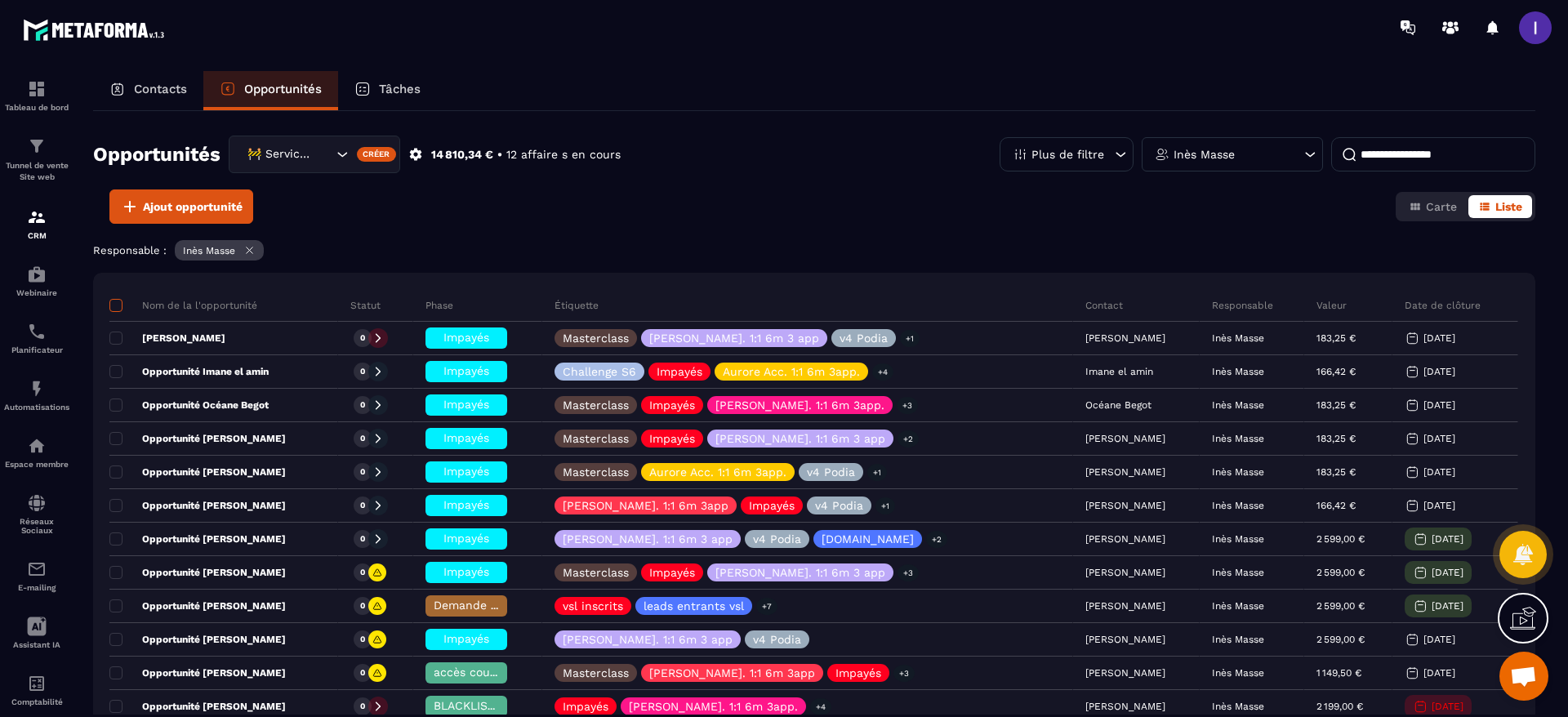
click at [117, 301] on span at bounding box center [116, 305] width 13 height 13
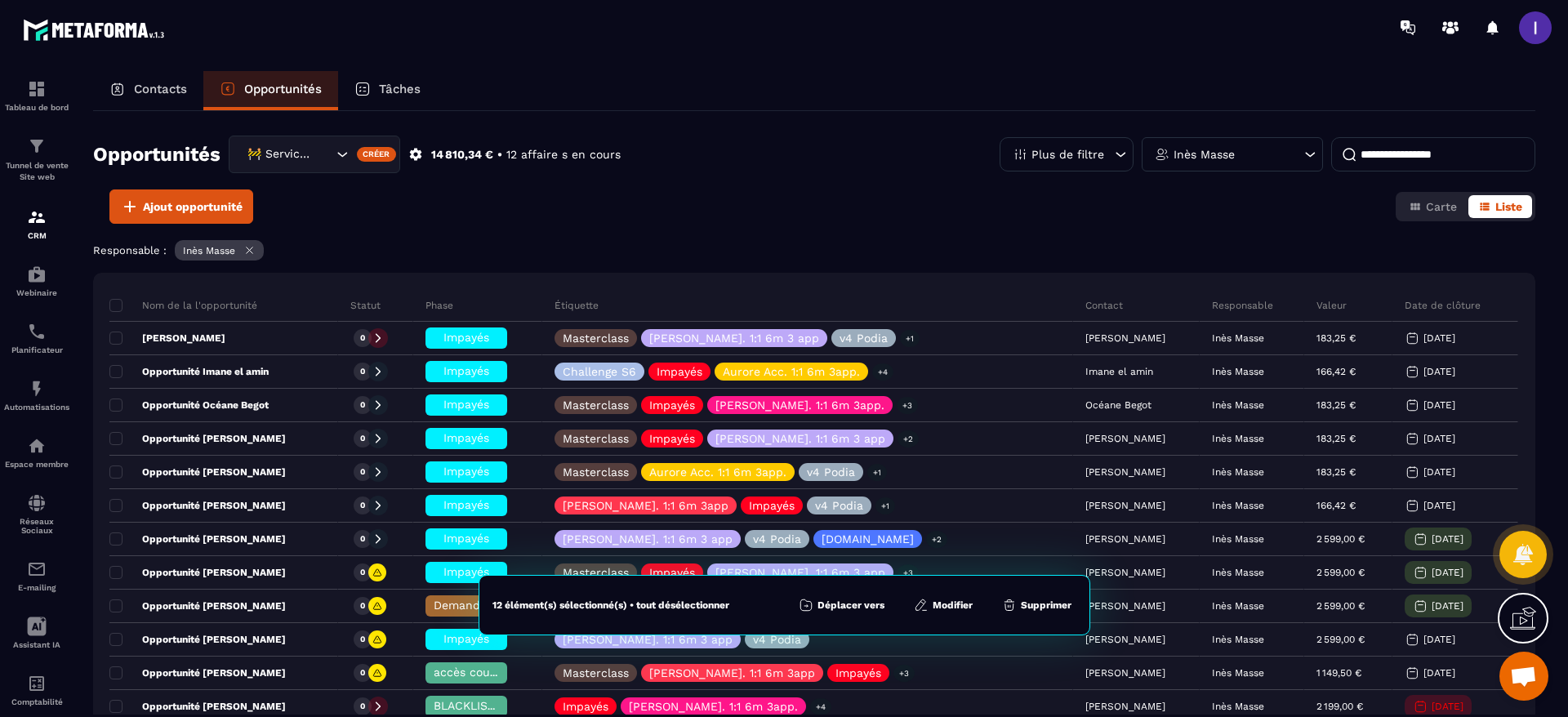
click at [952, 611] on button "Modifier" at bounding box center [943, 604] width 69 height 16
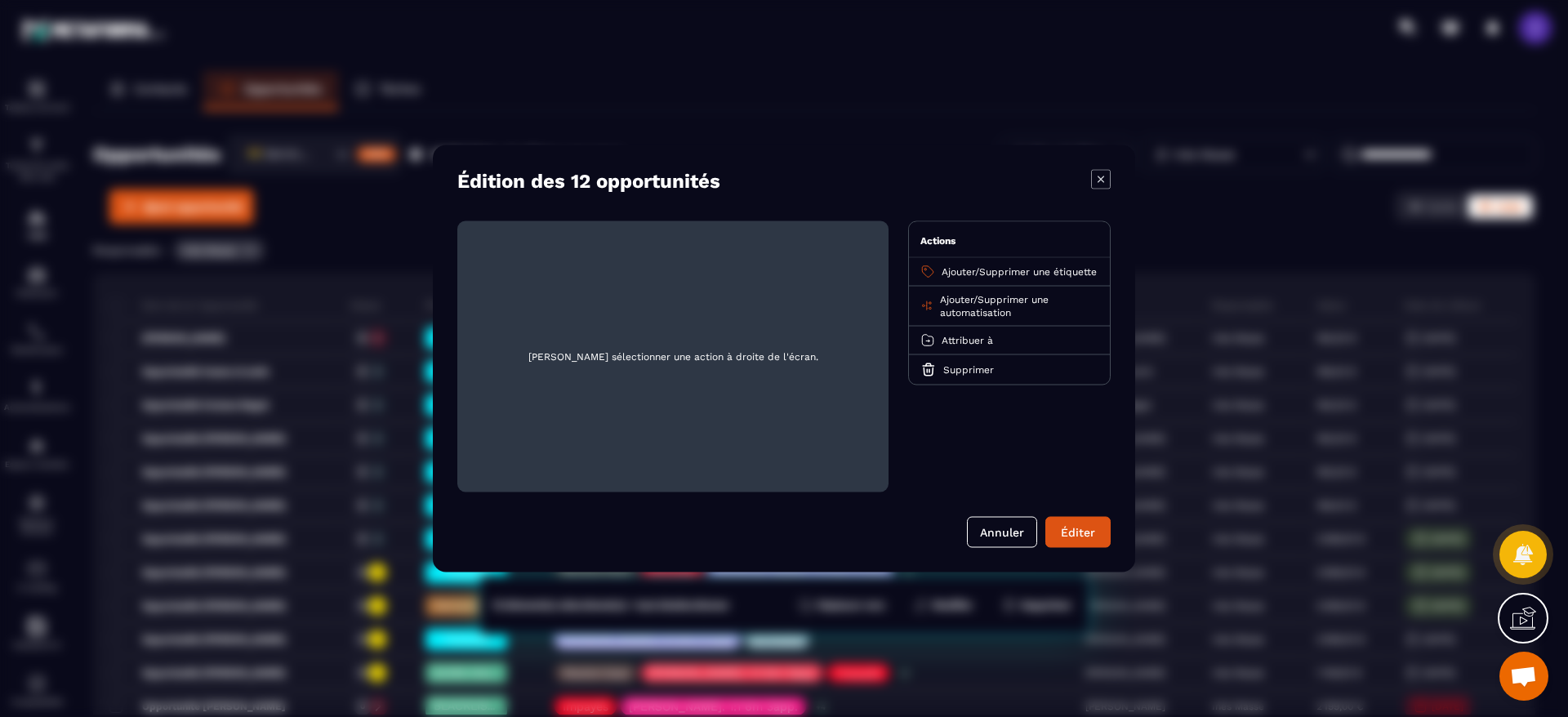
click at [978, 355] on div "Attribuer à" at bounding box center [1009, 340] width 201 height 29
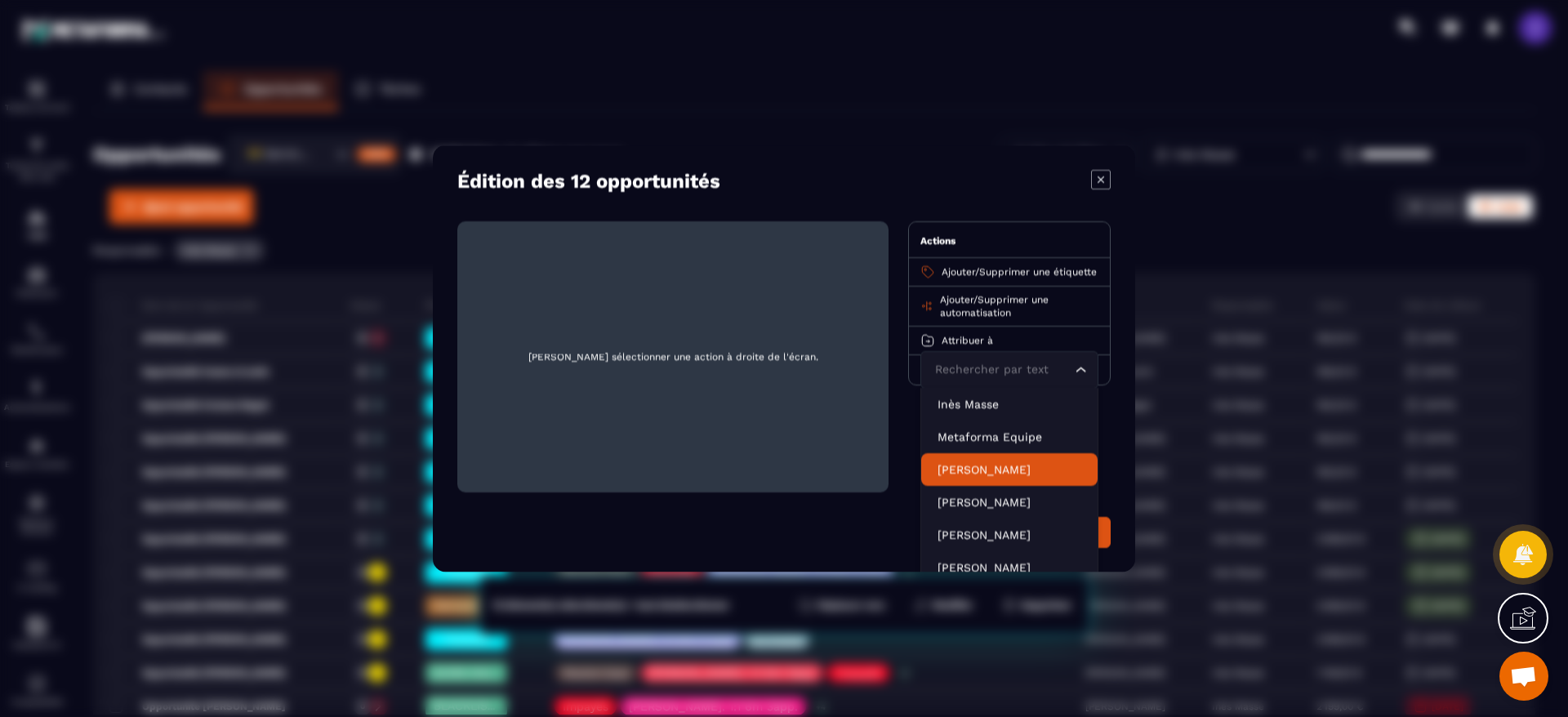
click at [990, 478] on p "[PERSON_NAME]" at bounding box center [1009, 469] width 144 height 16
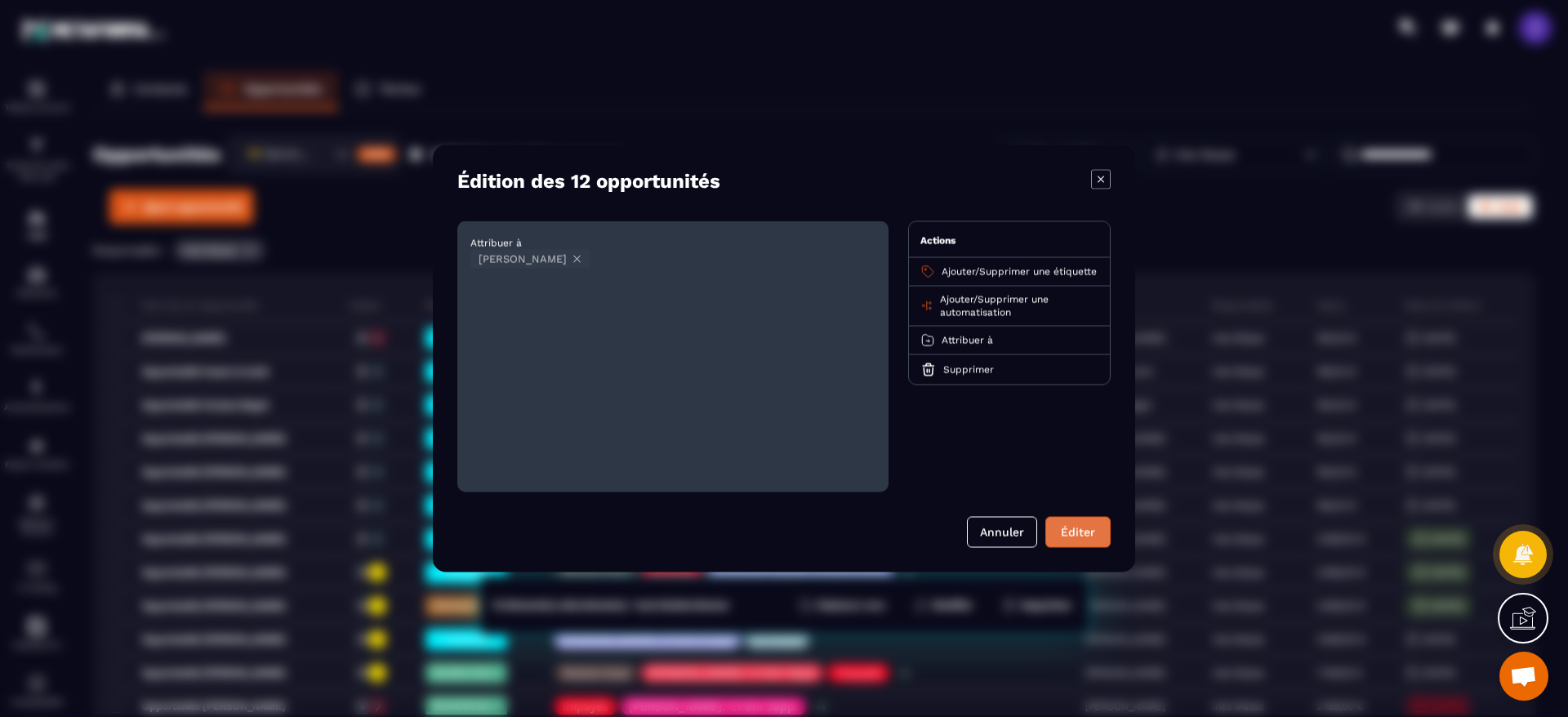
click at [1089, 543] on button "Éditer" at bounding box center [1078, 532] width 65 height 31
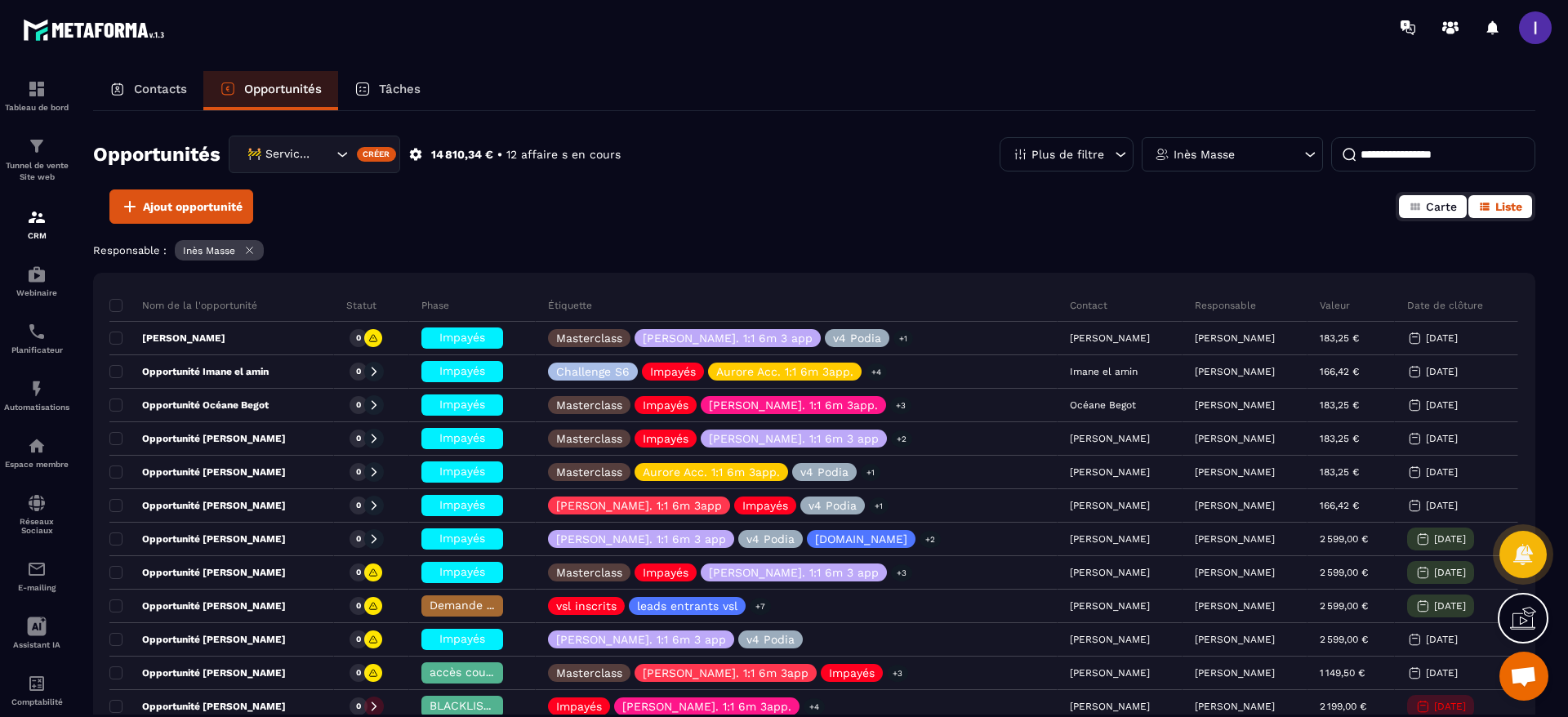
click at [1421, 202] on button "Carte" at bounding box center [1432, 207] width 68 height 23
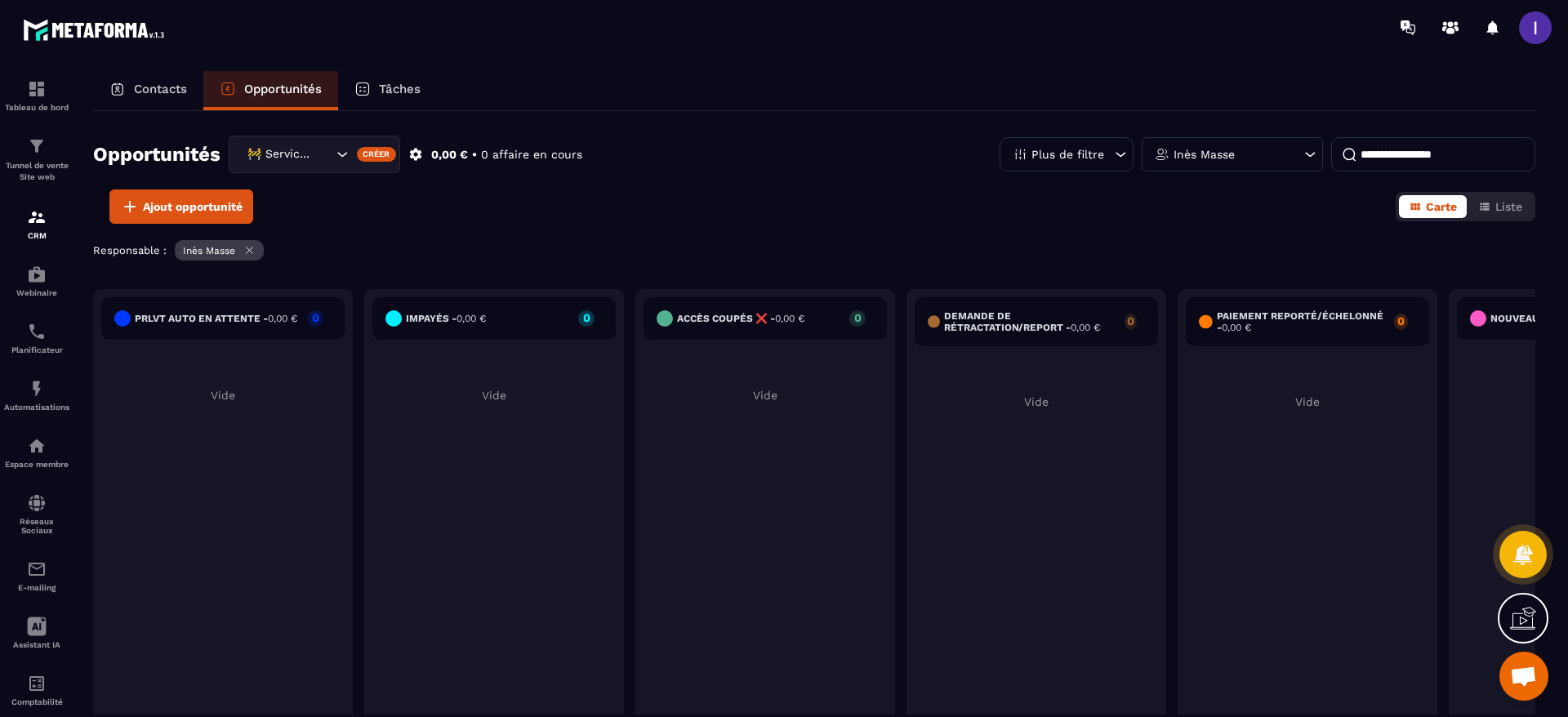
click at [253, 255] on icon at bounding box center [249, 250] width 12 height 12
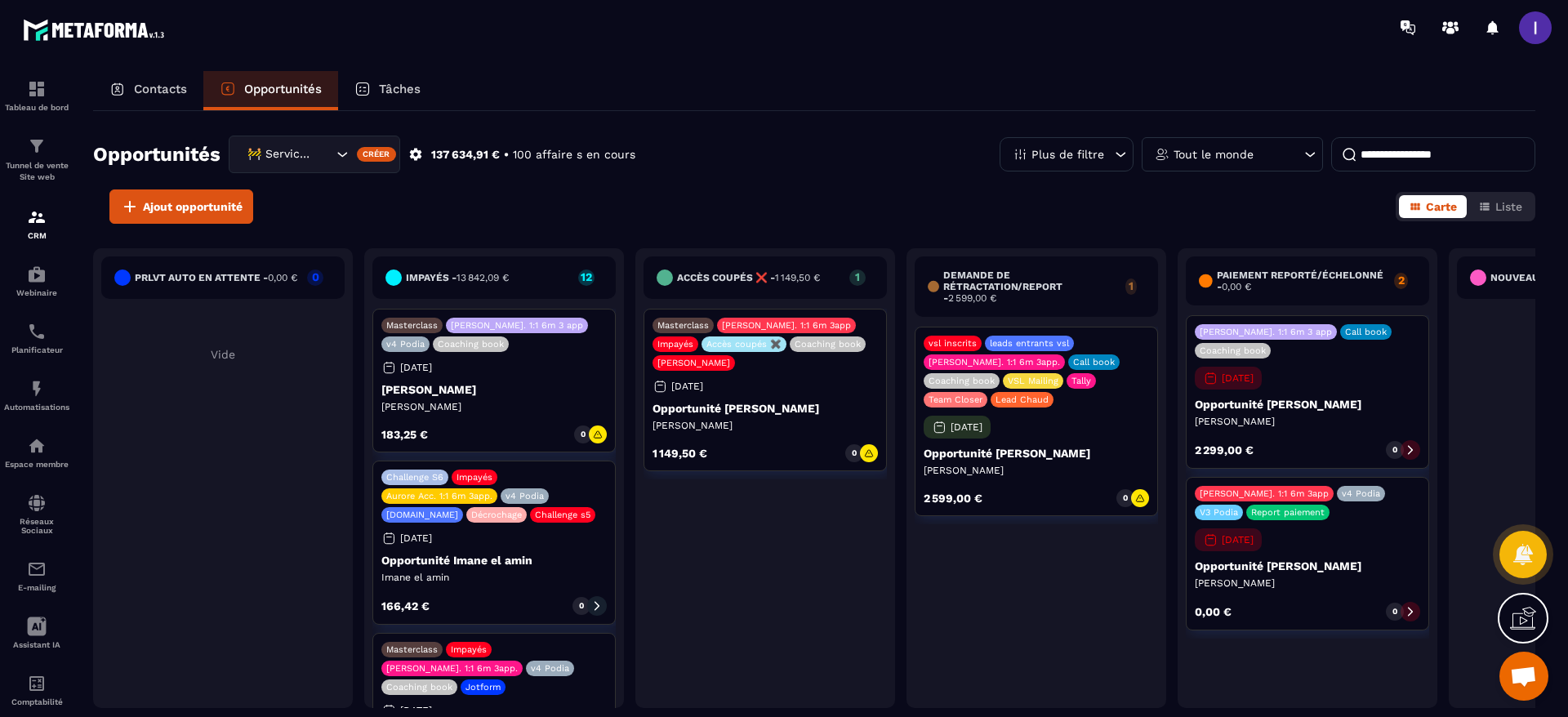
click at [1243, 156] on p "Tout le monde" at bounding box center [1213, 154] width 80 height 11
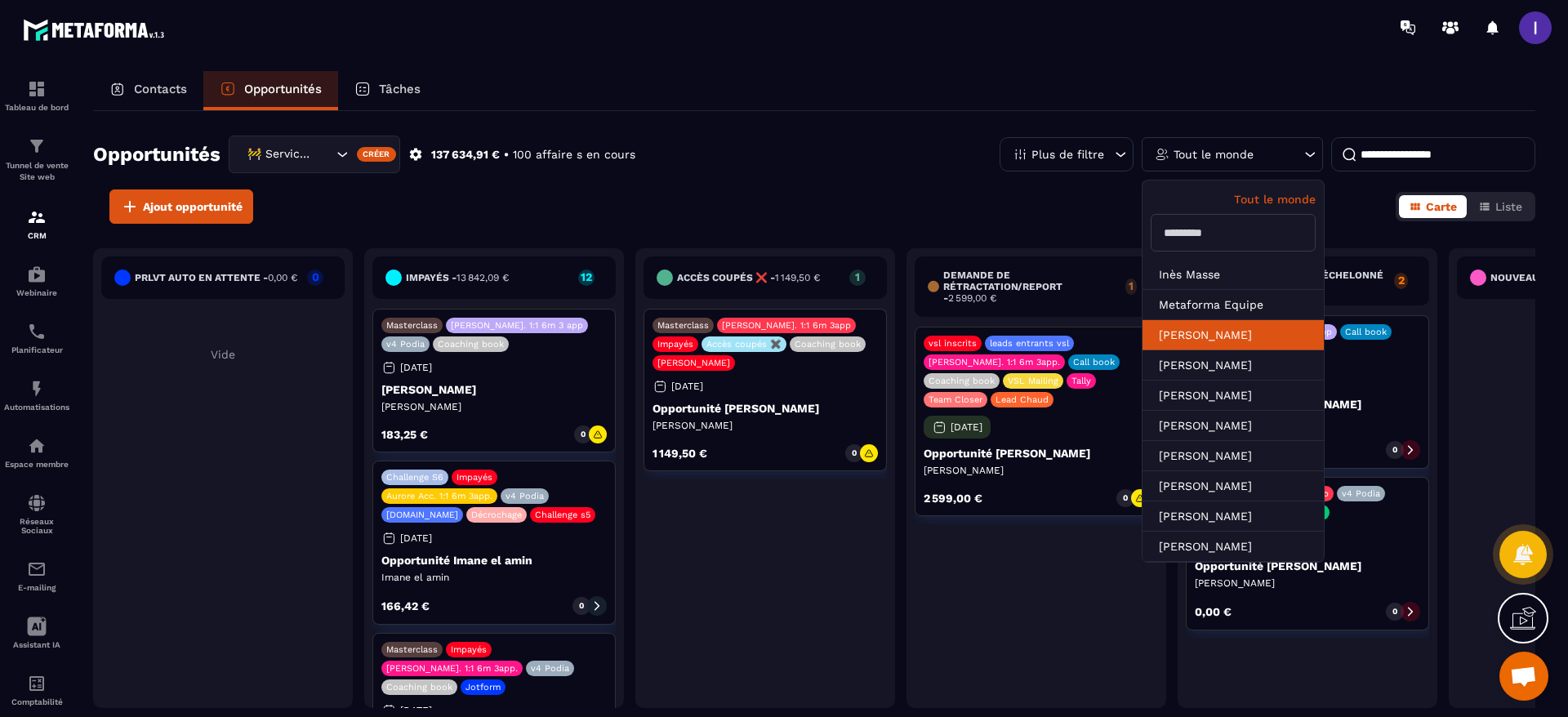
click at [1221, 342] on li "[PERSON_NAME]" at bounding box center [1233, 336] width 181 height 31
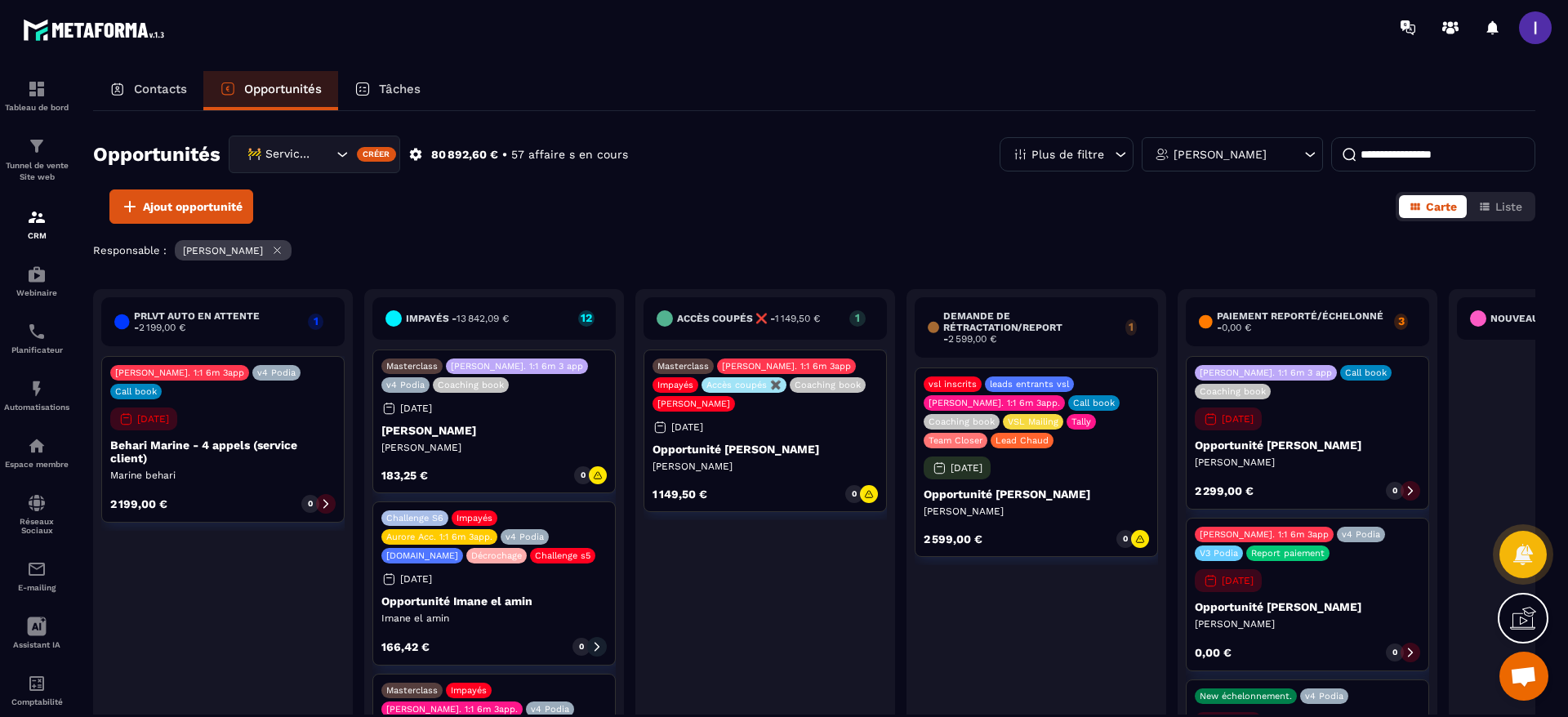
click at [745, 249] on div "Responsable : [PERSON_NAME]" at bounding box center [815, 253] width 1442 height 25
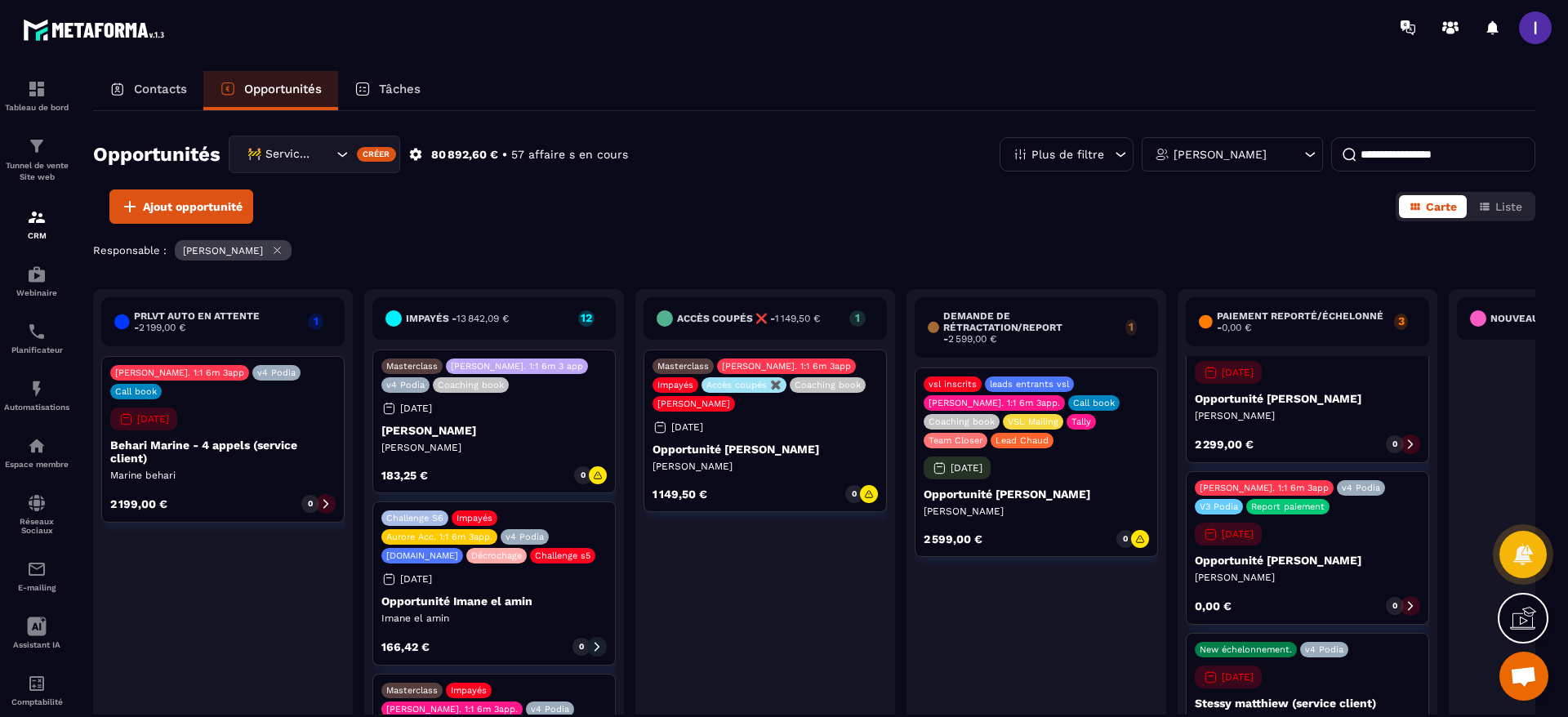
click at [594, 482] on div at bounding box center [597, 475] width 18 height 18
click at [599, 470] on icon at bounding box center [597, 475] width 10 height 10
